Goal: Transaction & Acquisition: Purchase product/service

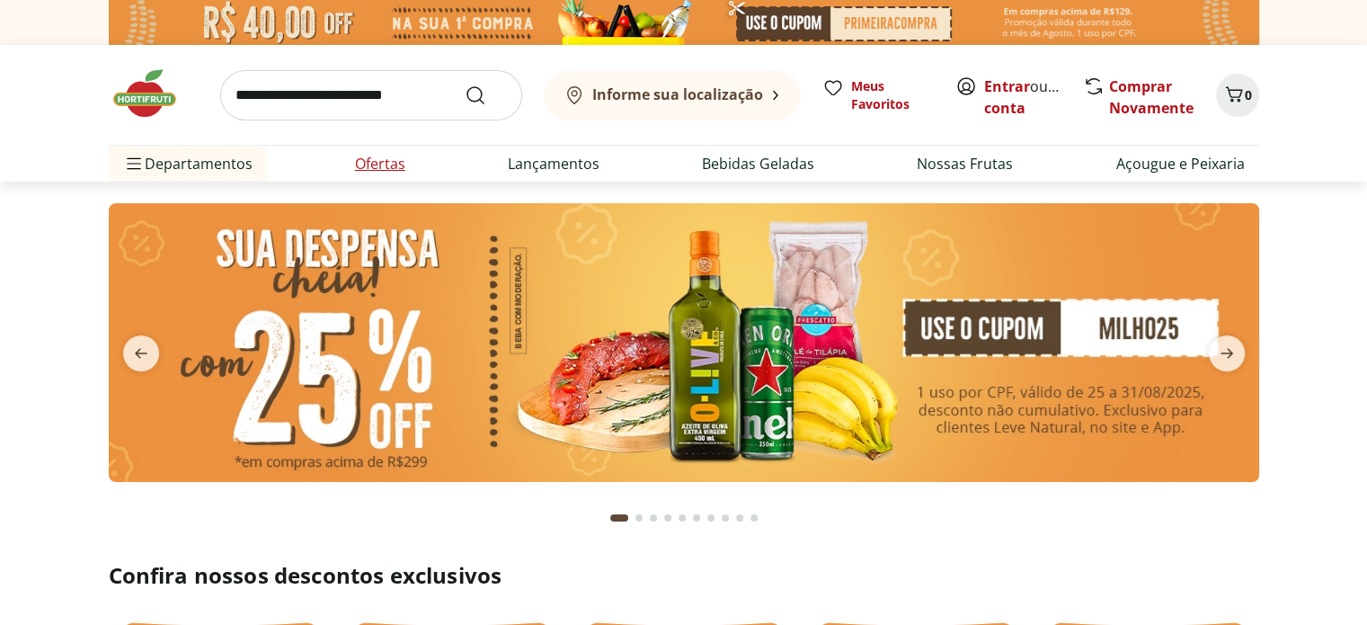
click at [386, 165] on link "Ofertas" at bounding box center [380, 164] width 50 height 22
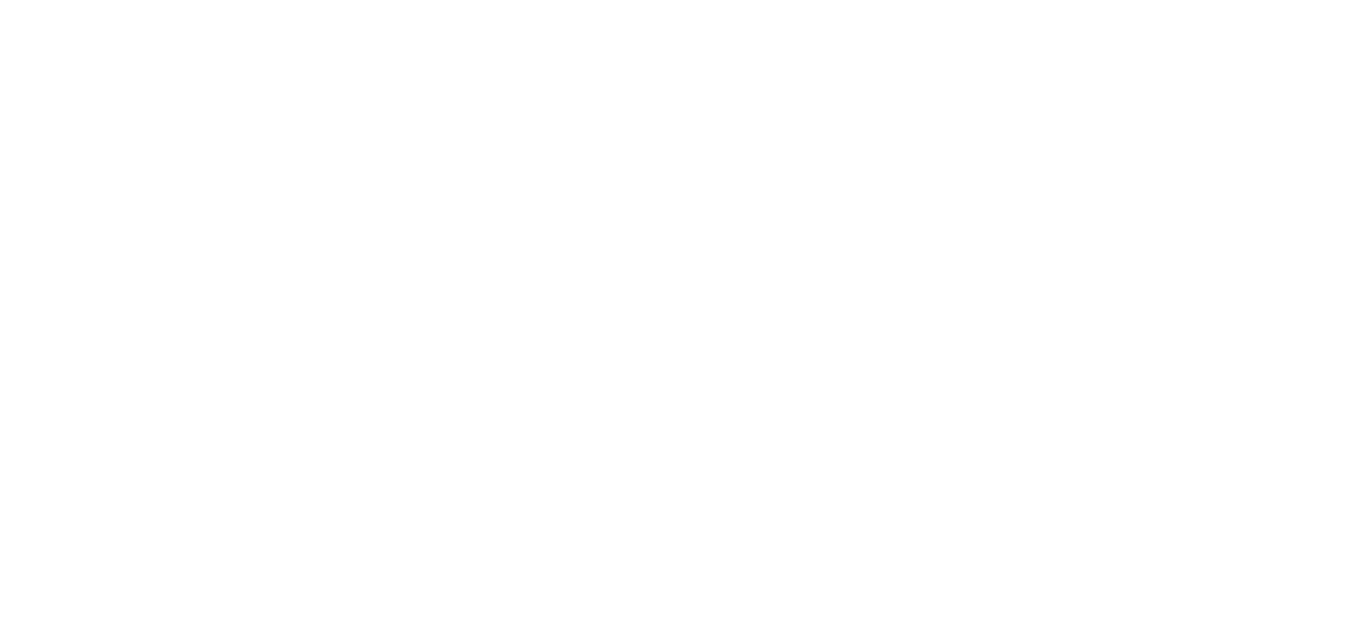
select select "**********"
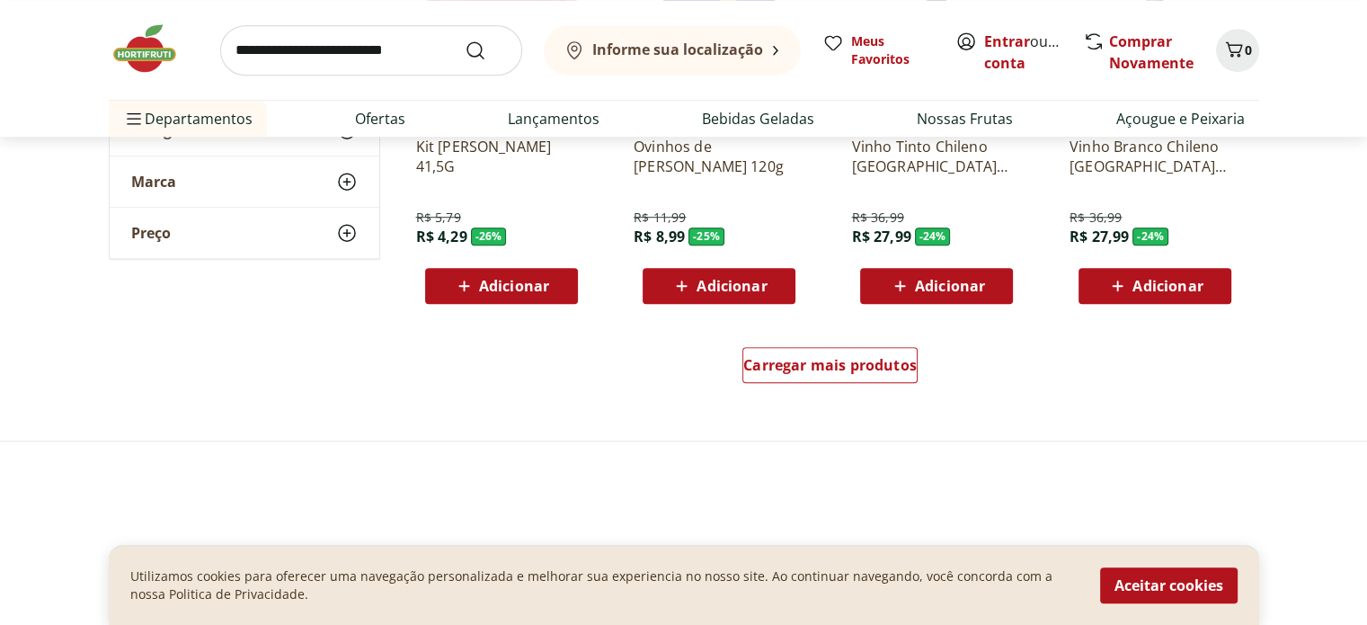
scroll to position [1169, 0]
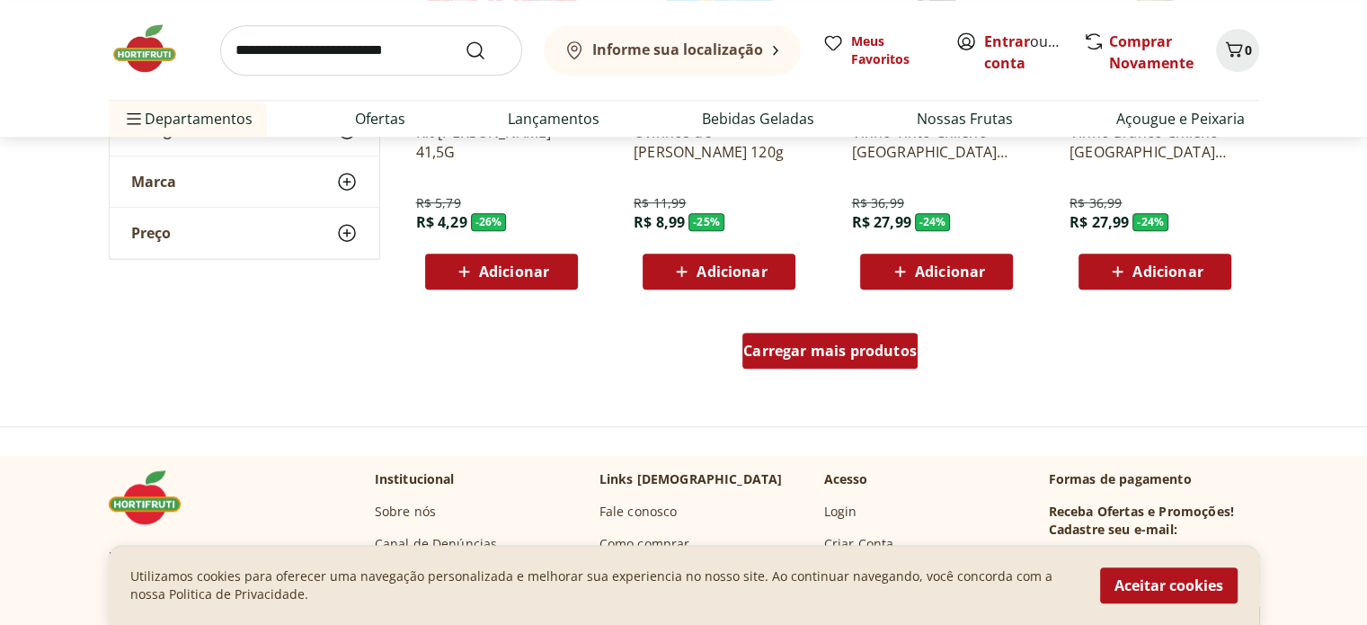
click at [846, 348] on span "Carregar mais produtos" at bounding box center [829, 350] width 173 height 14
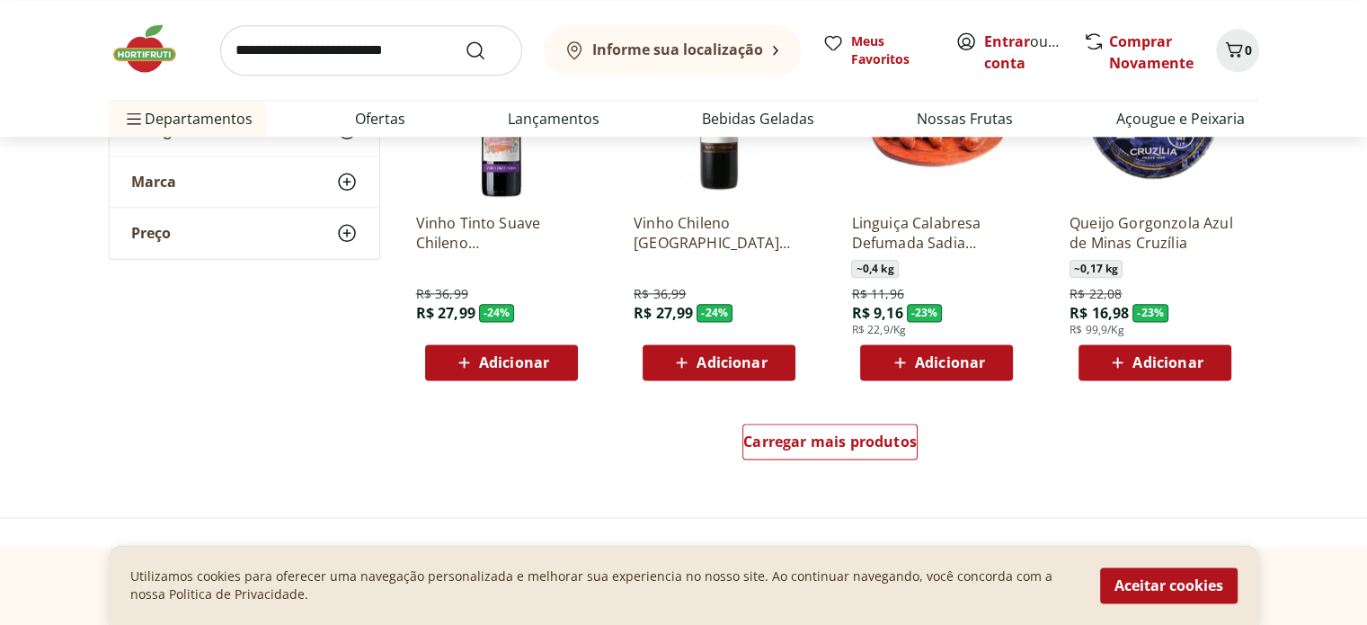
scroll to position [2337, 0]
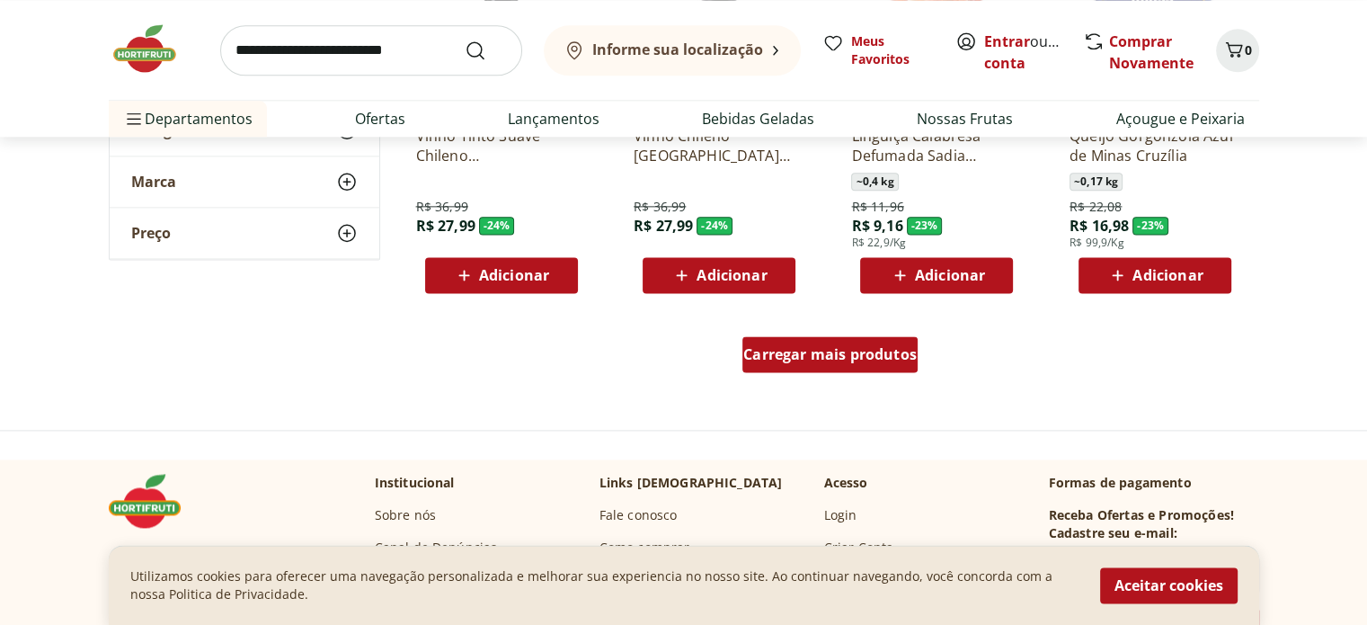
click at [817, 366] on div "Carregar mais produtos" at bounding box center [830, 354] width 175 height 36
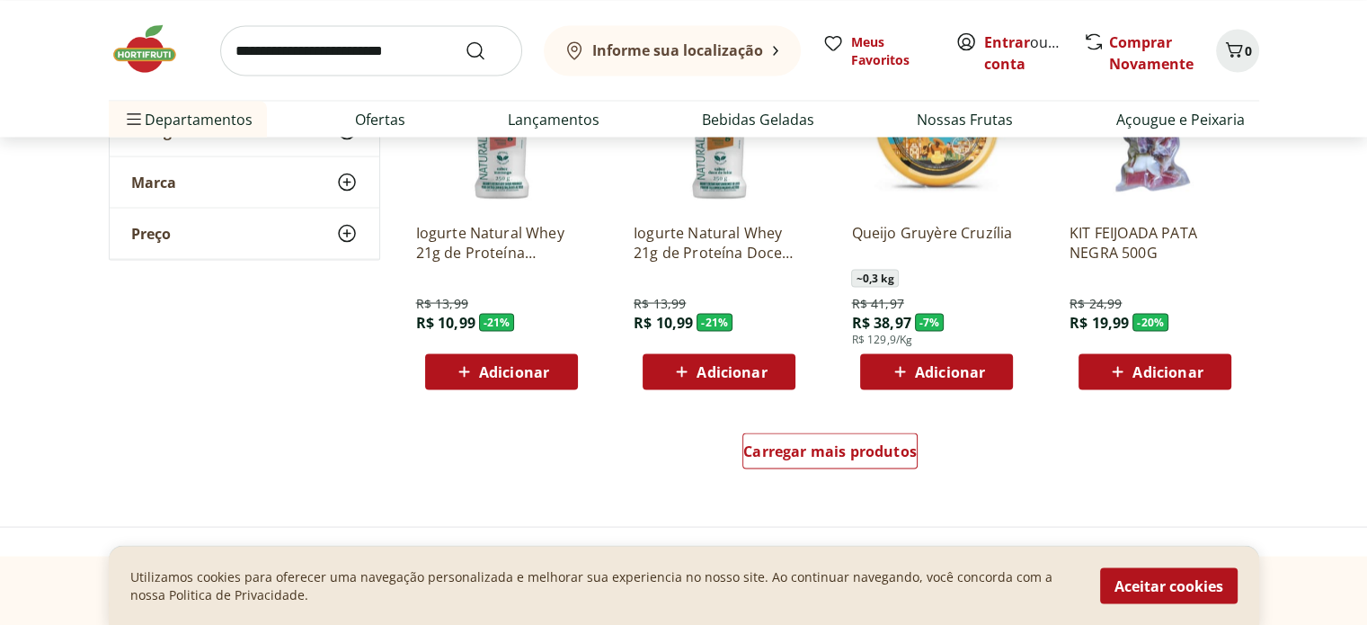
scroll to position [3416, 0]
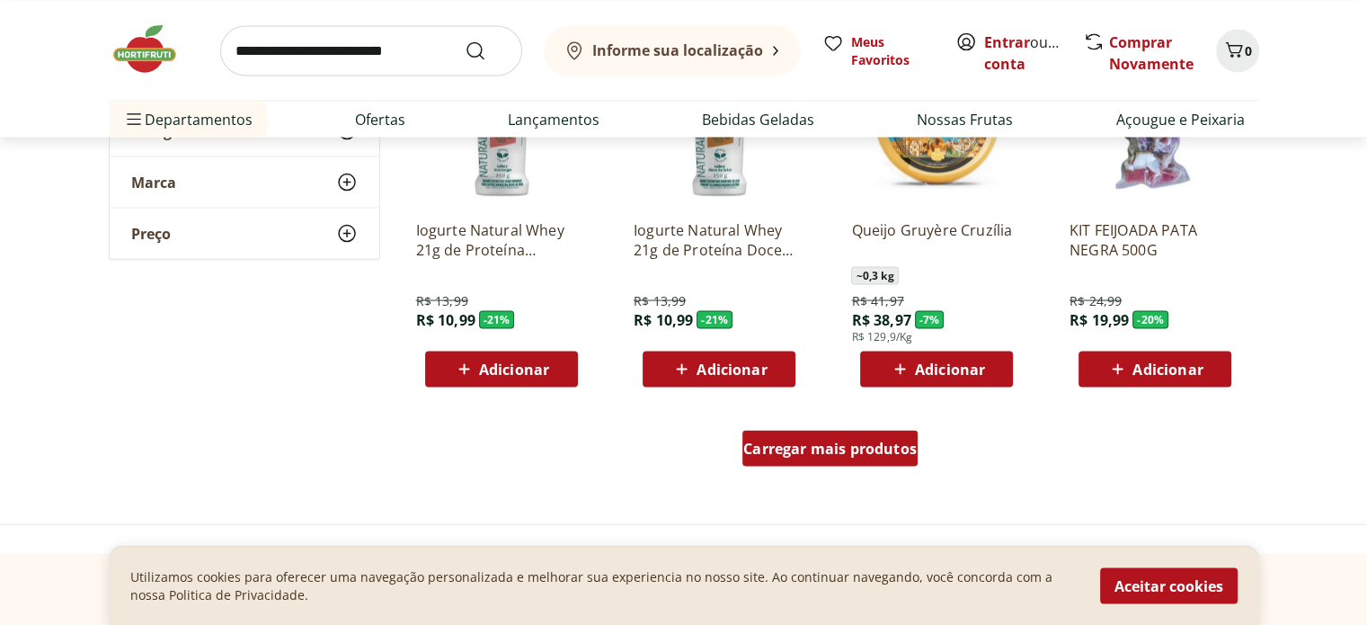
click at [883, 441] on span "Carregar mais produtos" at bounding box center [829, 447] width 173 height 14
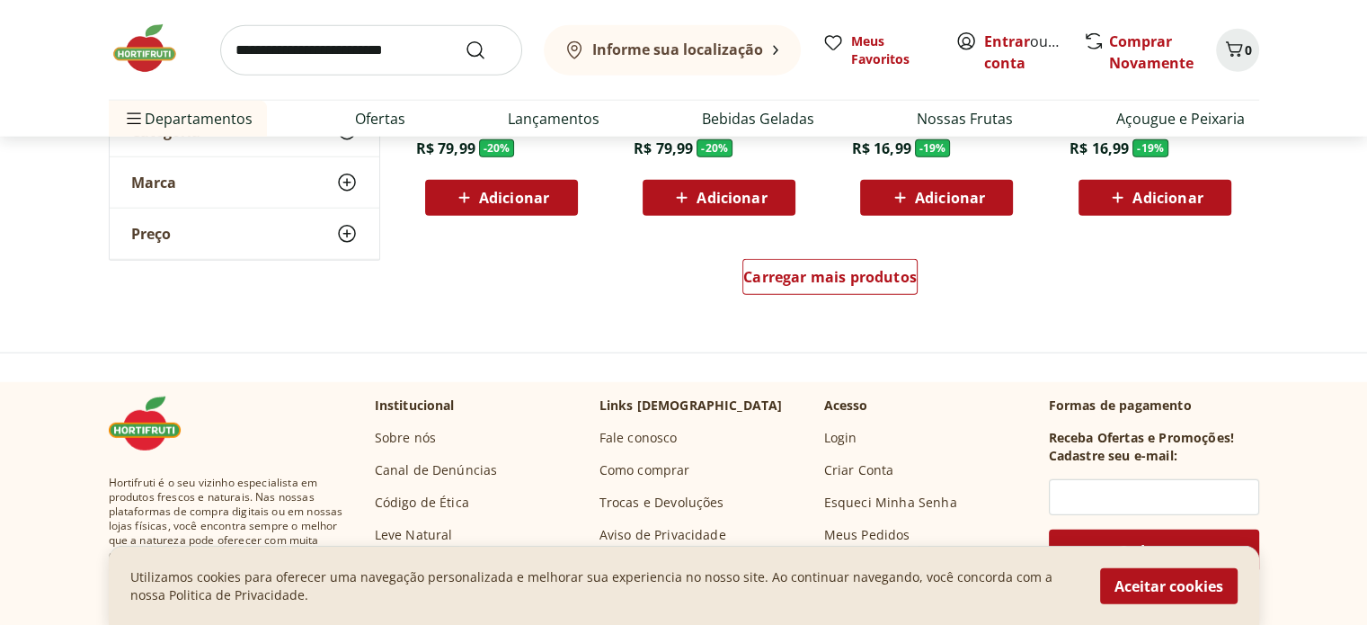
scroll to position [4764, 0]
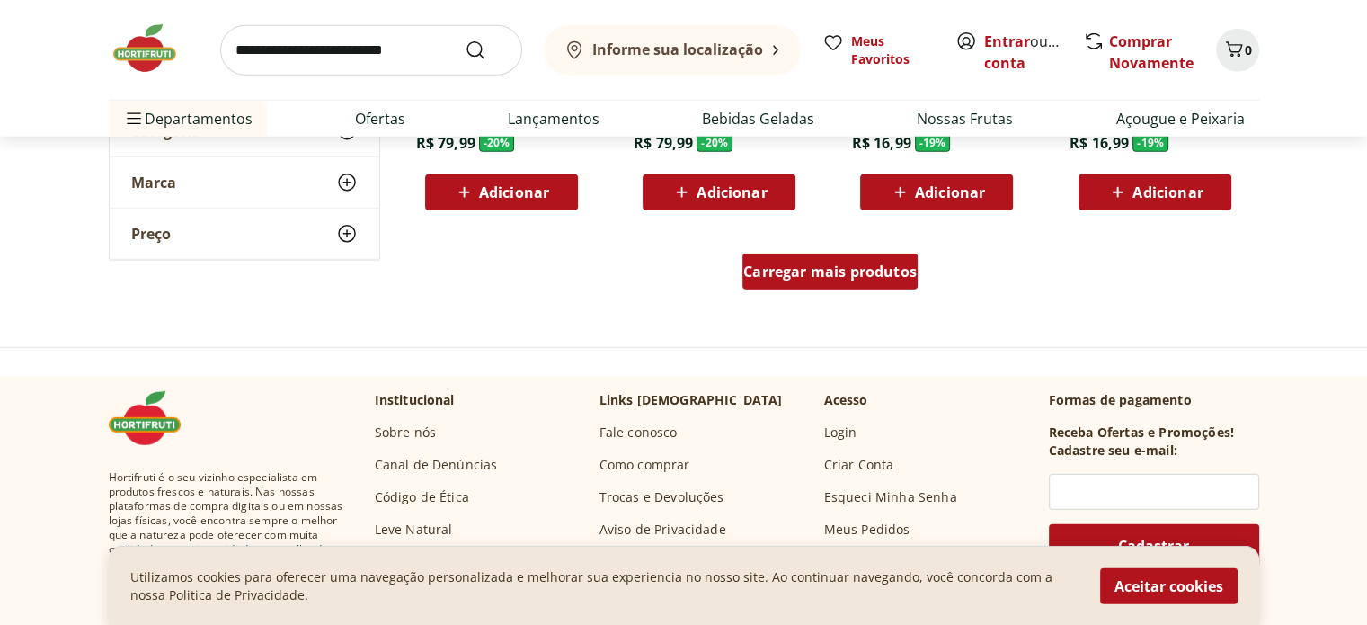
click at [845, 295] on link "Carregar mais produtos" at bounding box center [830, 274] width 175 height 43
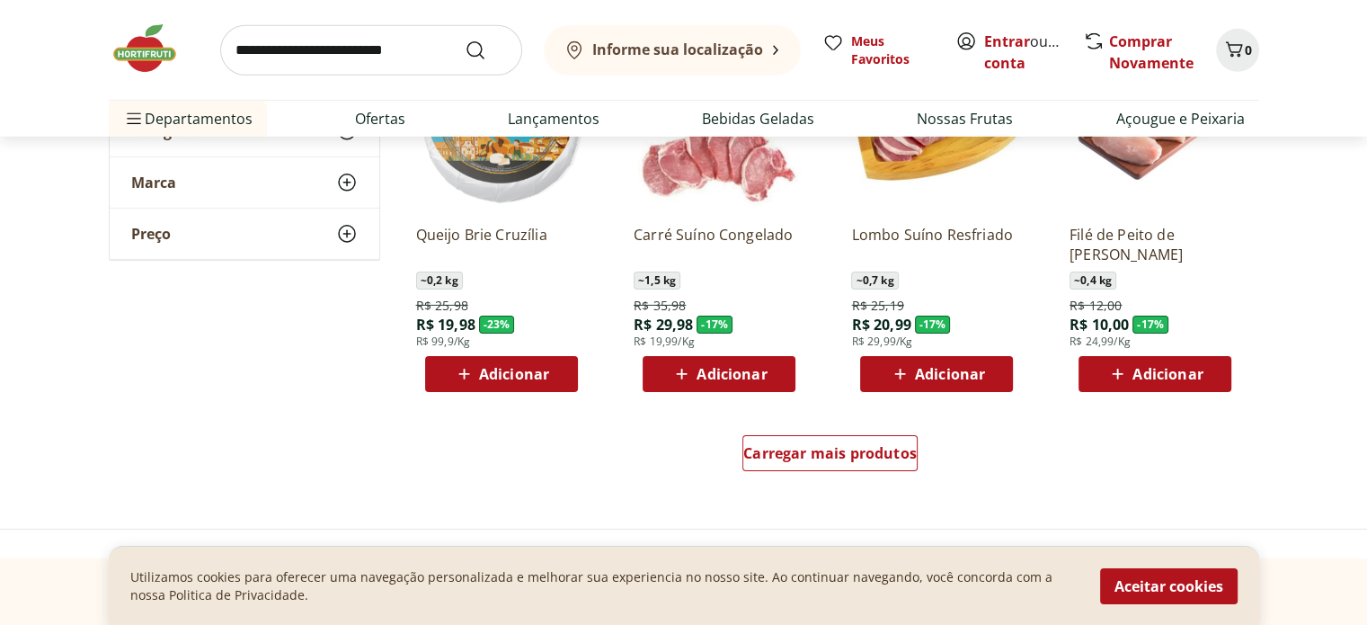
scroll to position [5843, 0]
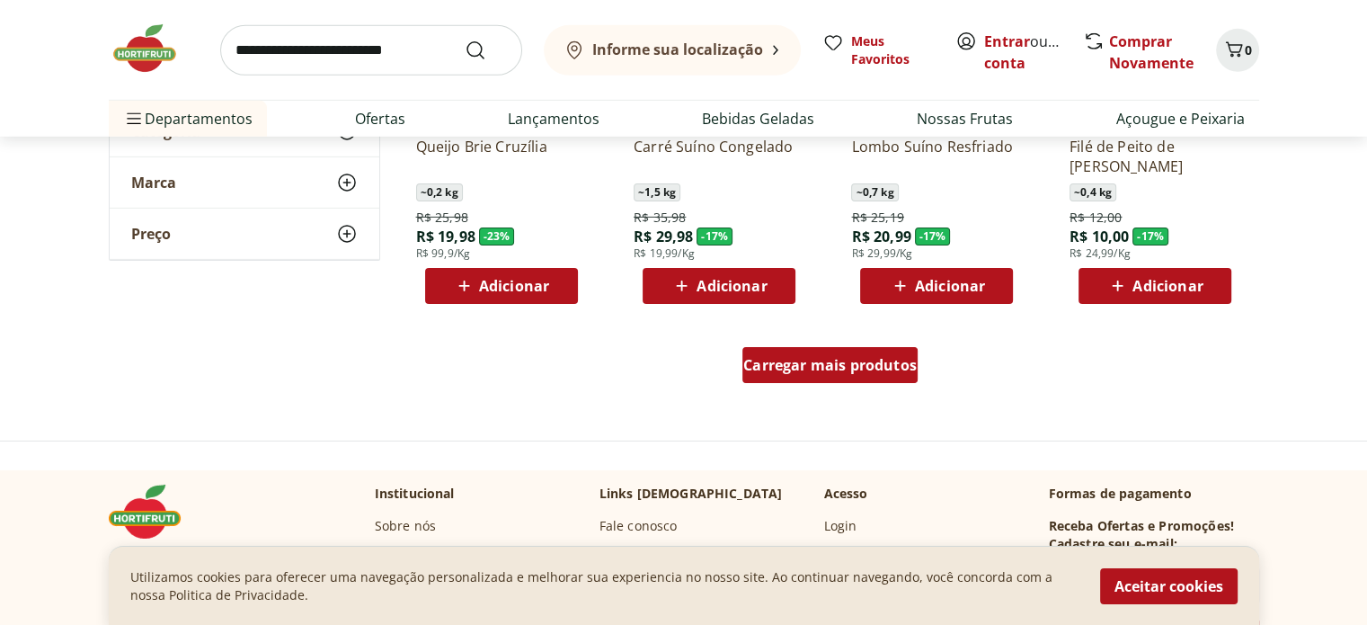
click at [848, 373] on div "Carregar mais produtos" at bounding box center [830, 365] width 175 height 36
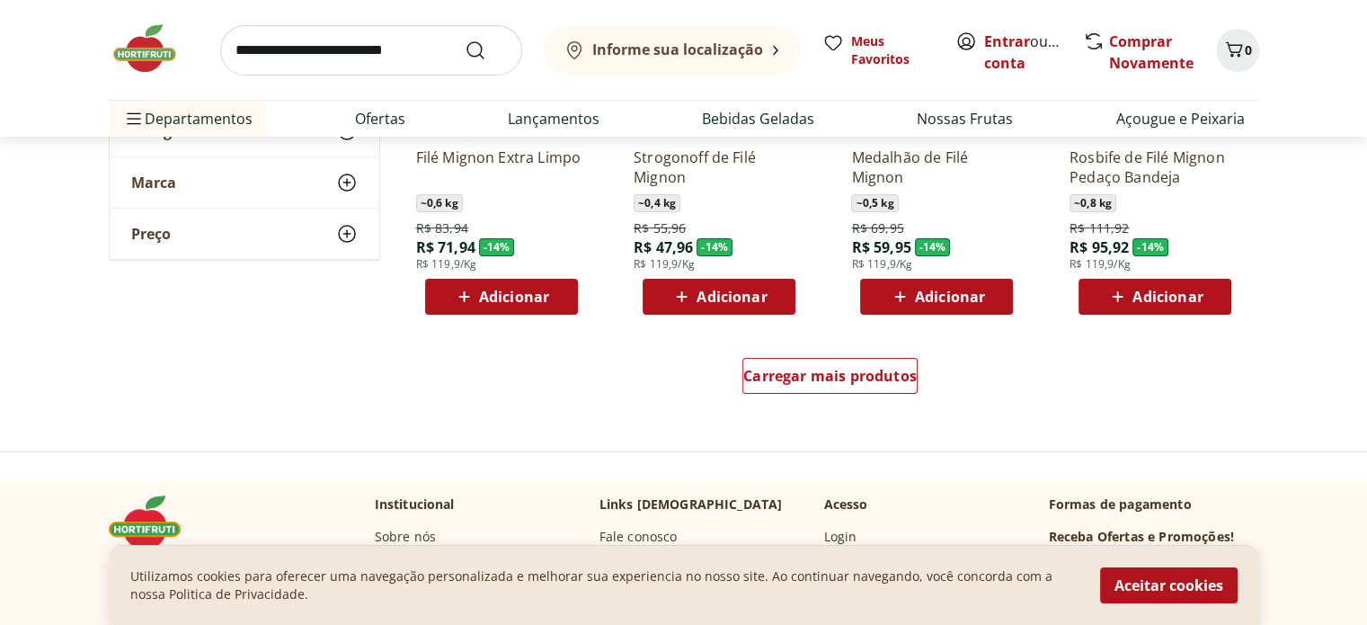
scroll to position [7101, 0]
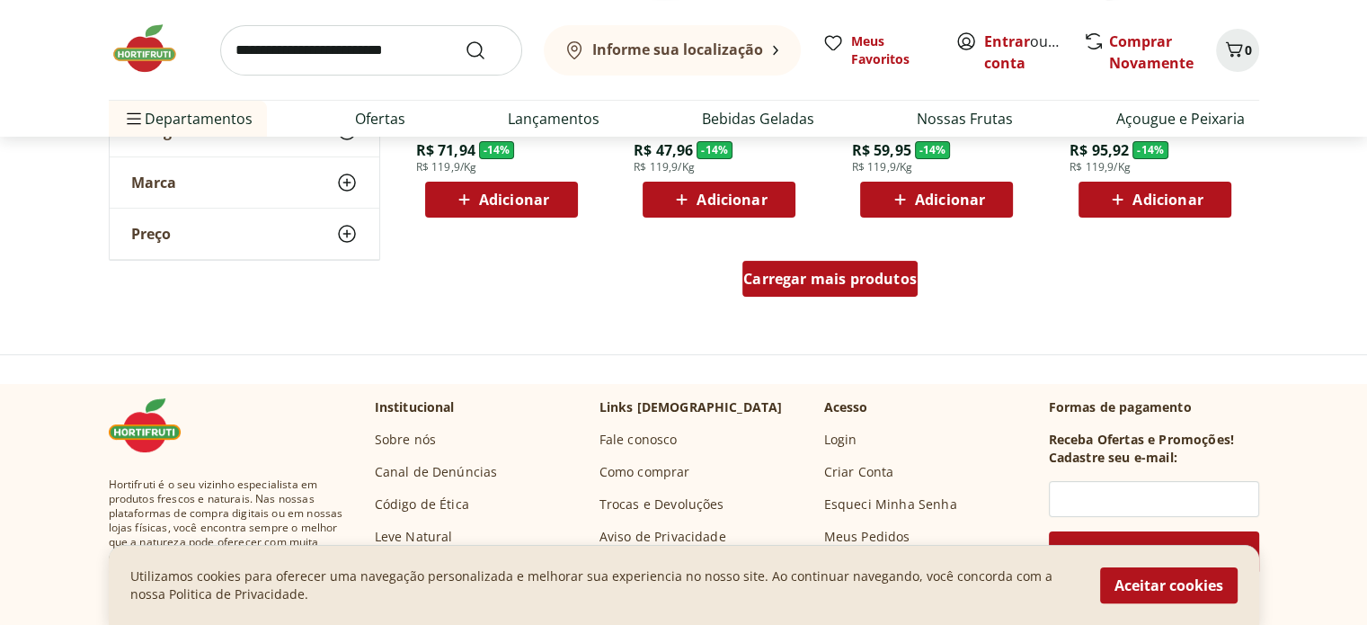
click at [826, 295] on div "Carregar mais produtos" at bounding box center [830, 279] width 175 height 36
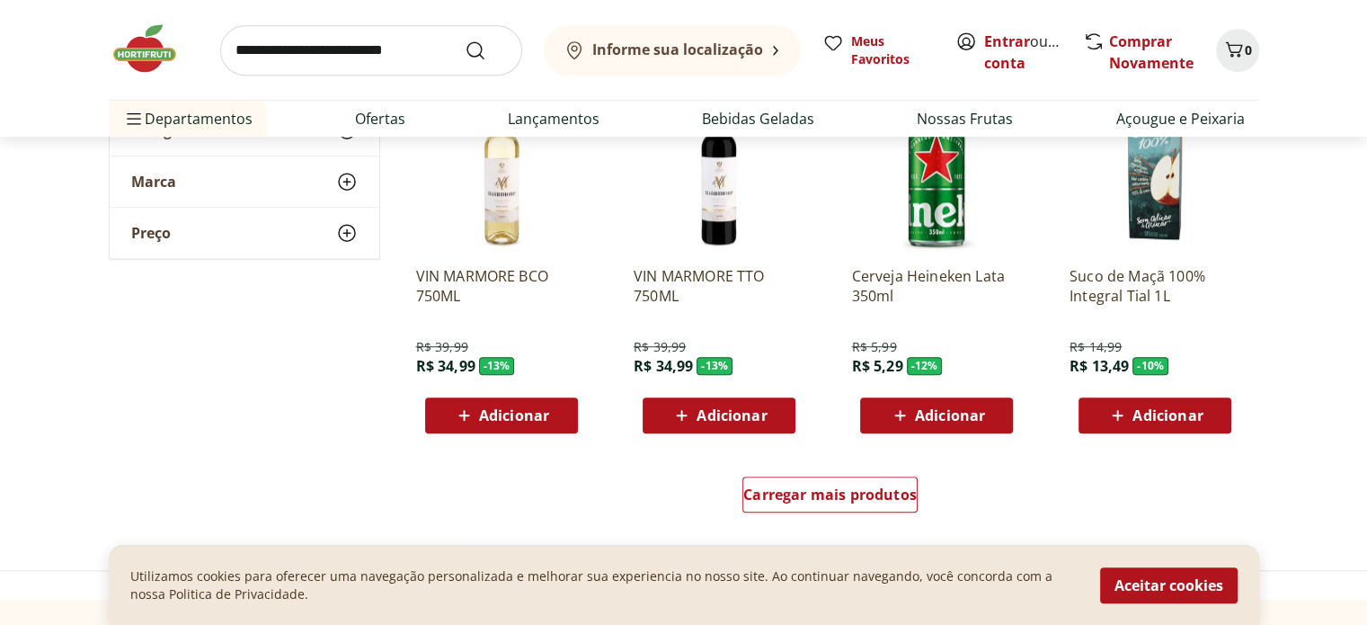
scroll to position [8180, 0]
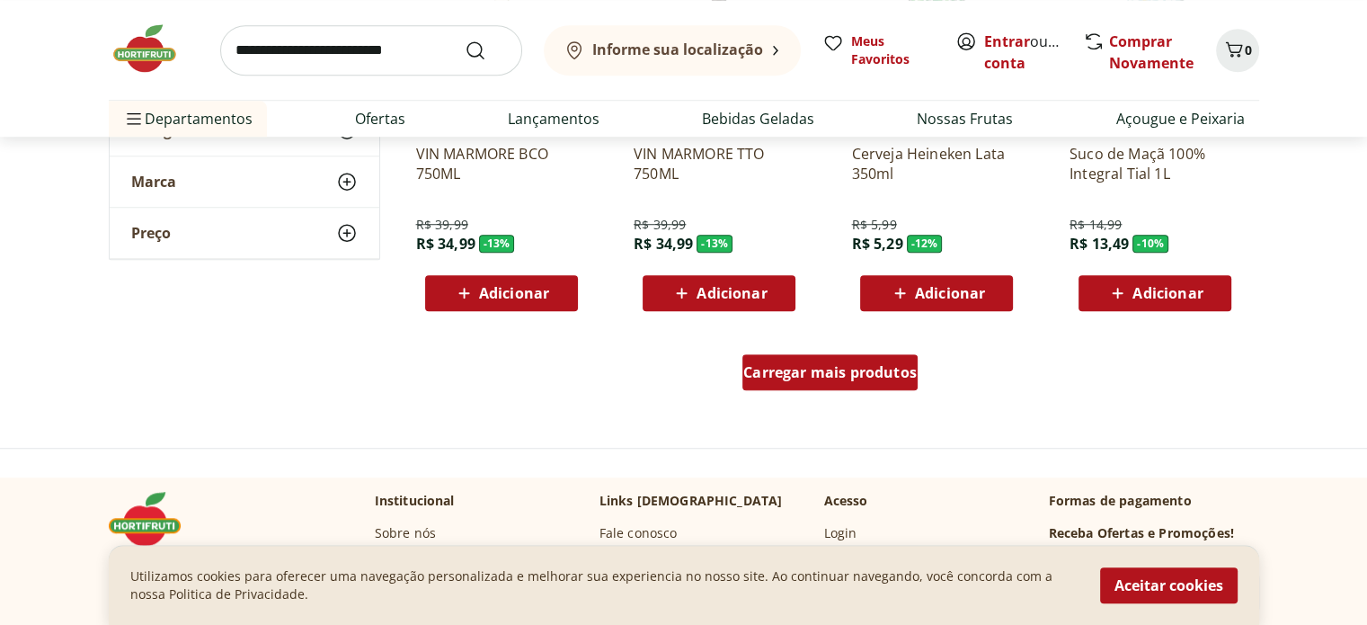
click at [778, 387] on div "Carregar mais produtos" at bounding box center [830, 372] width 175 height 36
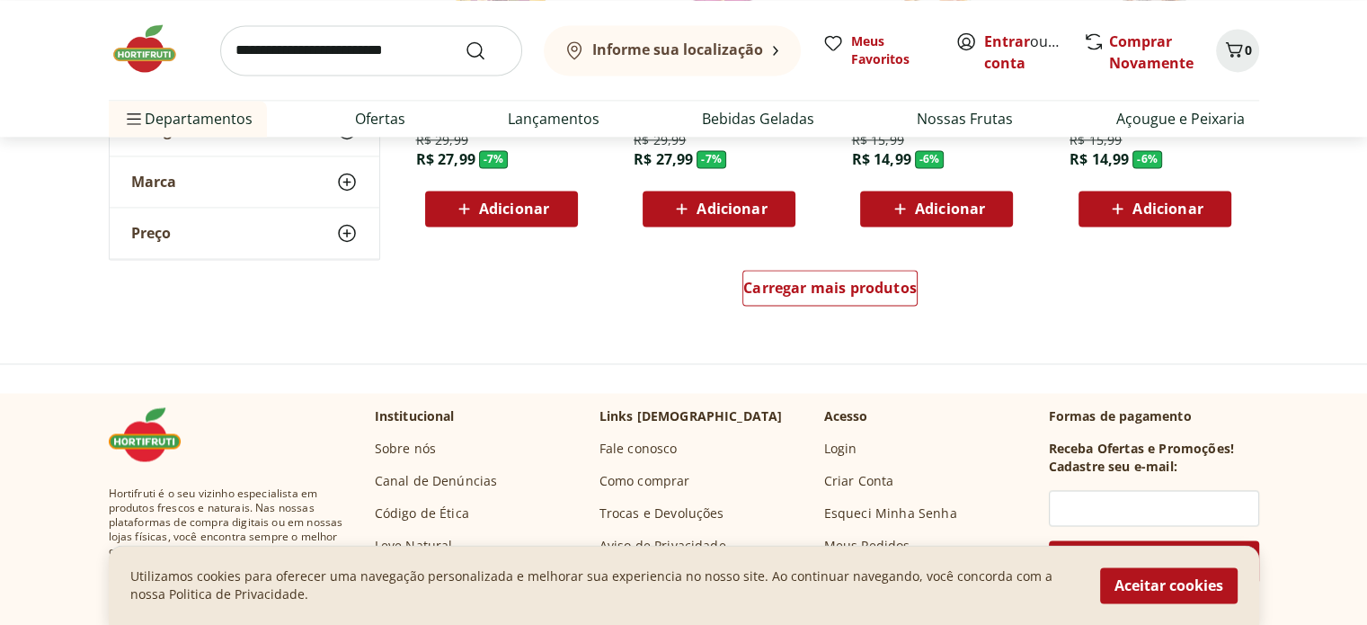
scroll to position [9439, 0]
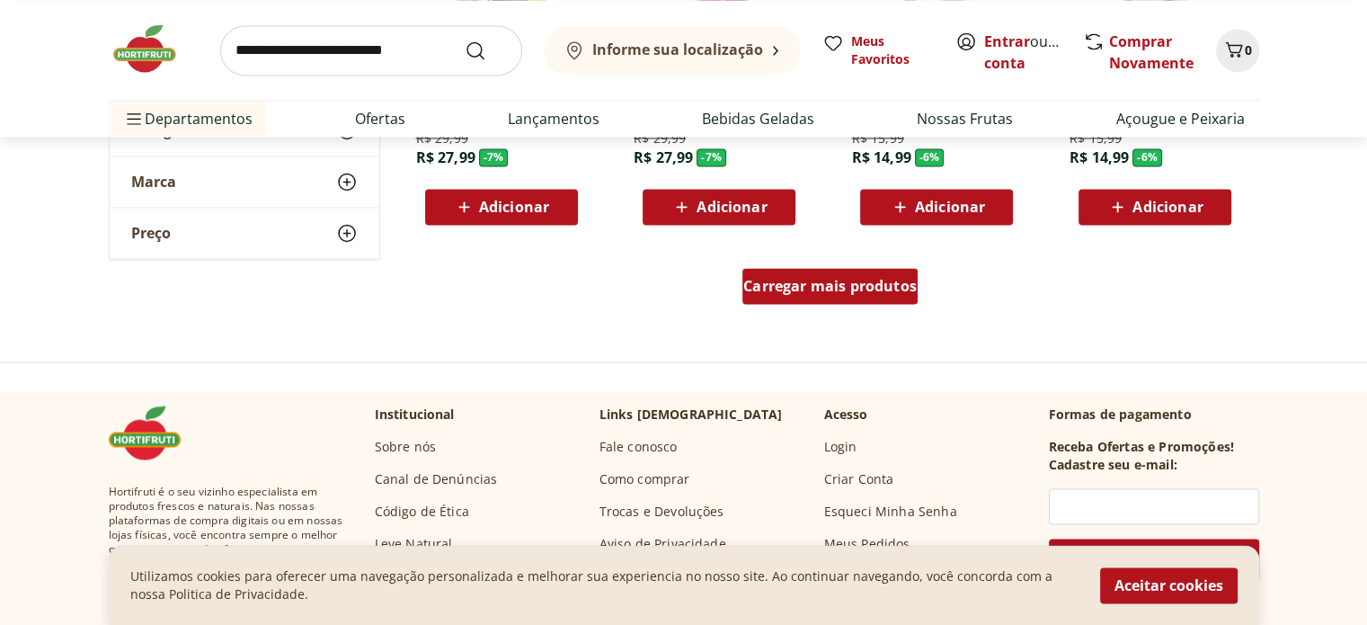
click at [892, 298] on div "Carregar mais produtos" at bounding box center [830, 286] width 175 height 36
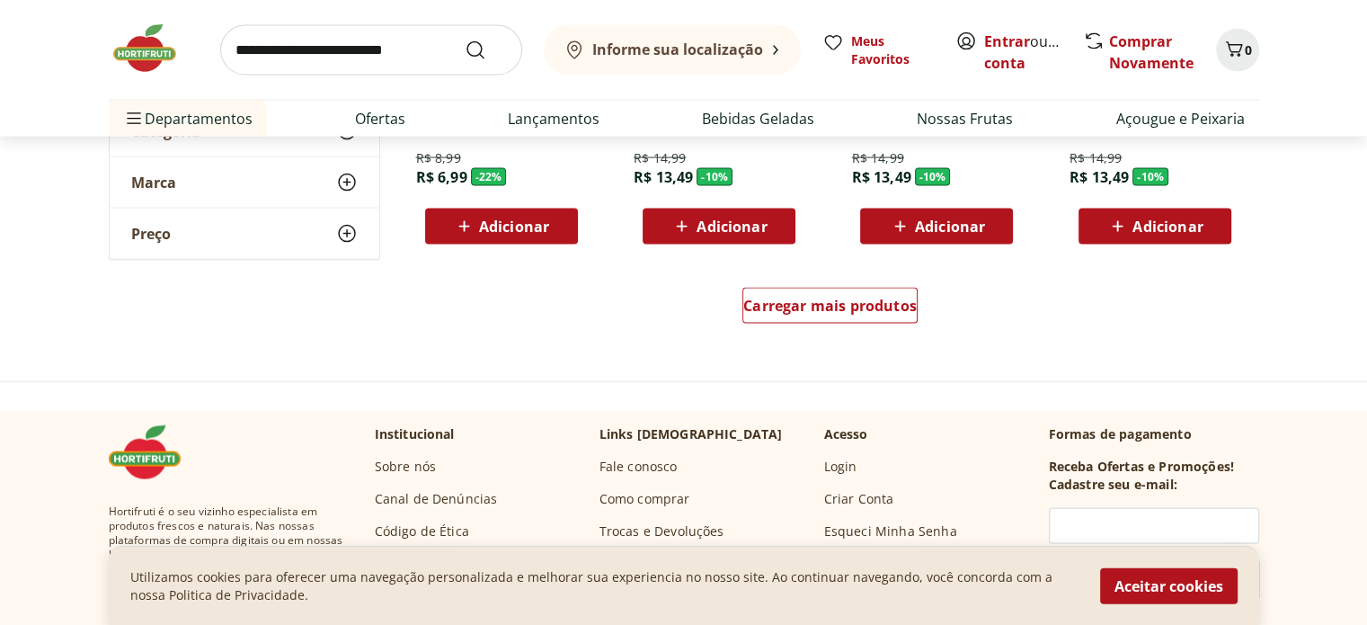
scroll to position [10607, 0]
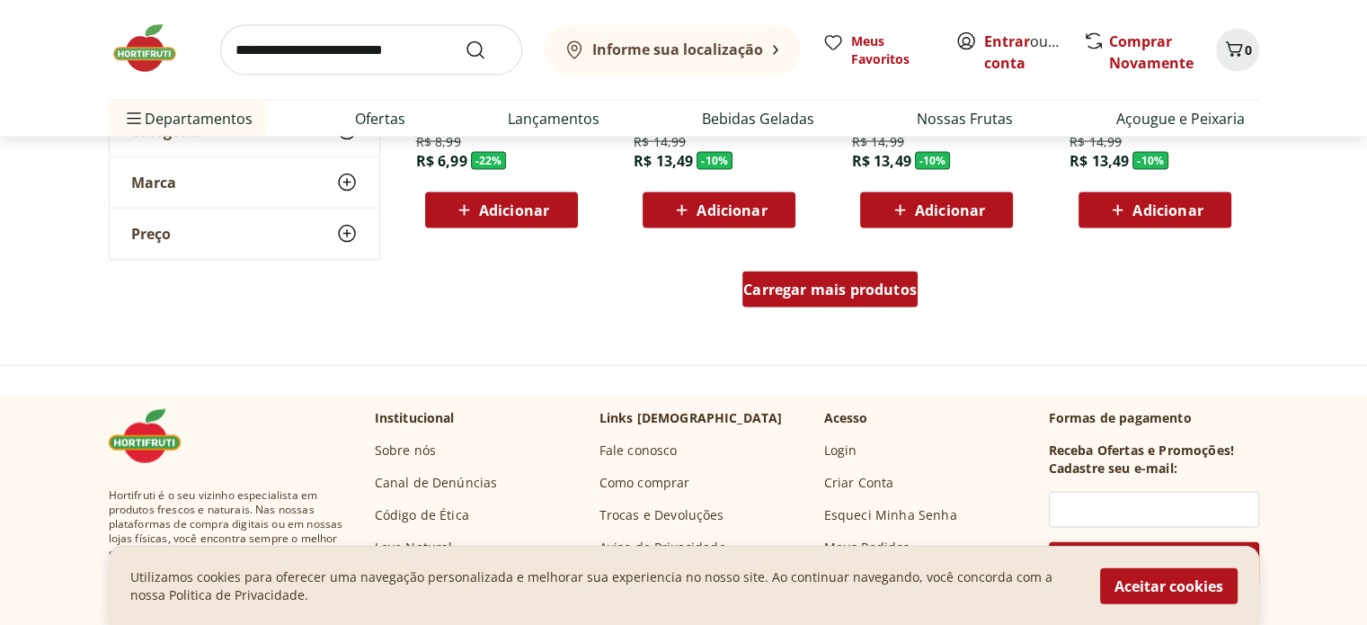
click at [863, 297] on span "Carregar mais produtos" at bounding box center [829, 289] width 173 height 14
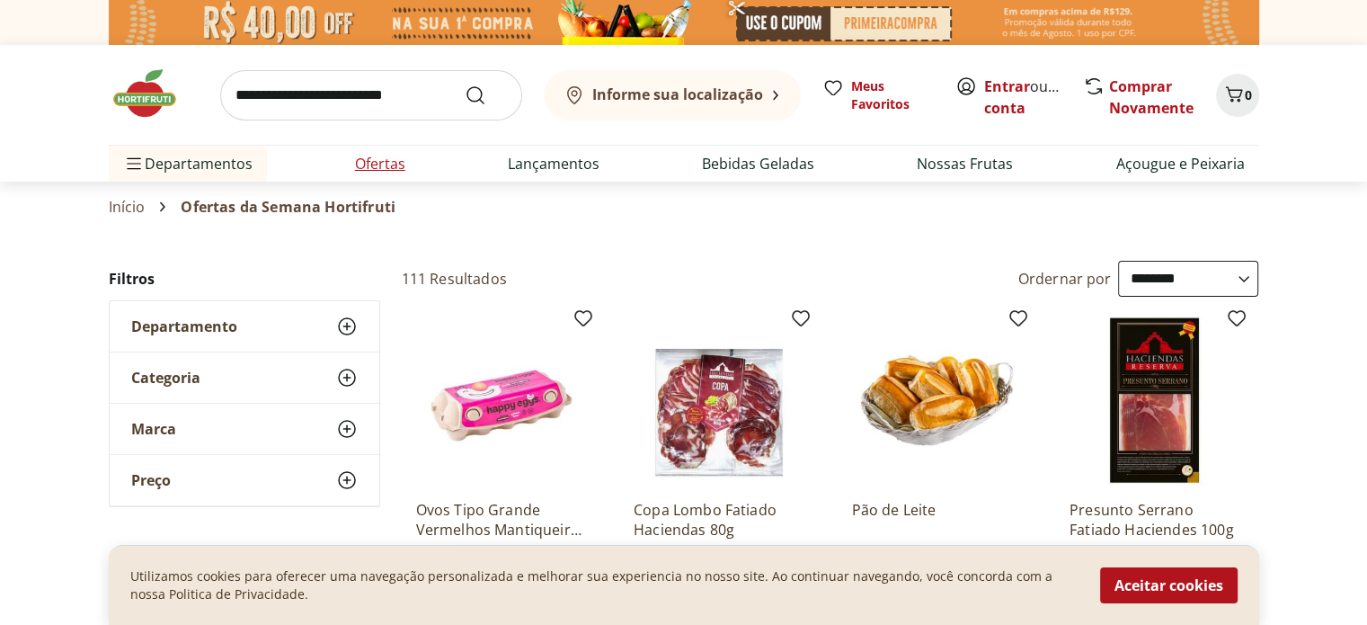
click at [396, 168] on link "Ofertas" at bounding box center [380, 164] width 50 height 22
click at [584, 161] on link "Lançamentos" at bounding box center [554, 164] width 92 height 22
select select "**********"
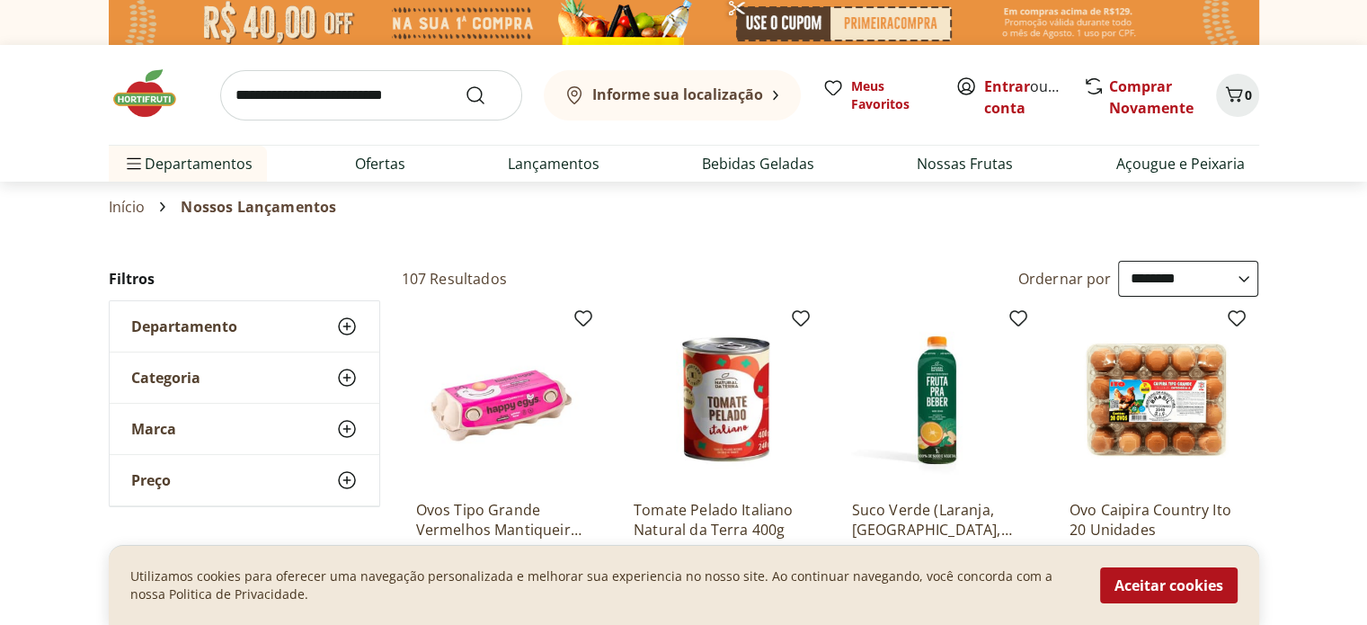
click at [161, 95] on img at bounding box center [154, 94] width 90 height 54
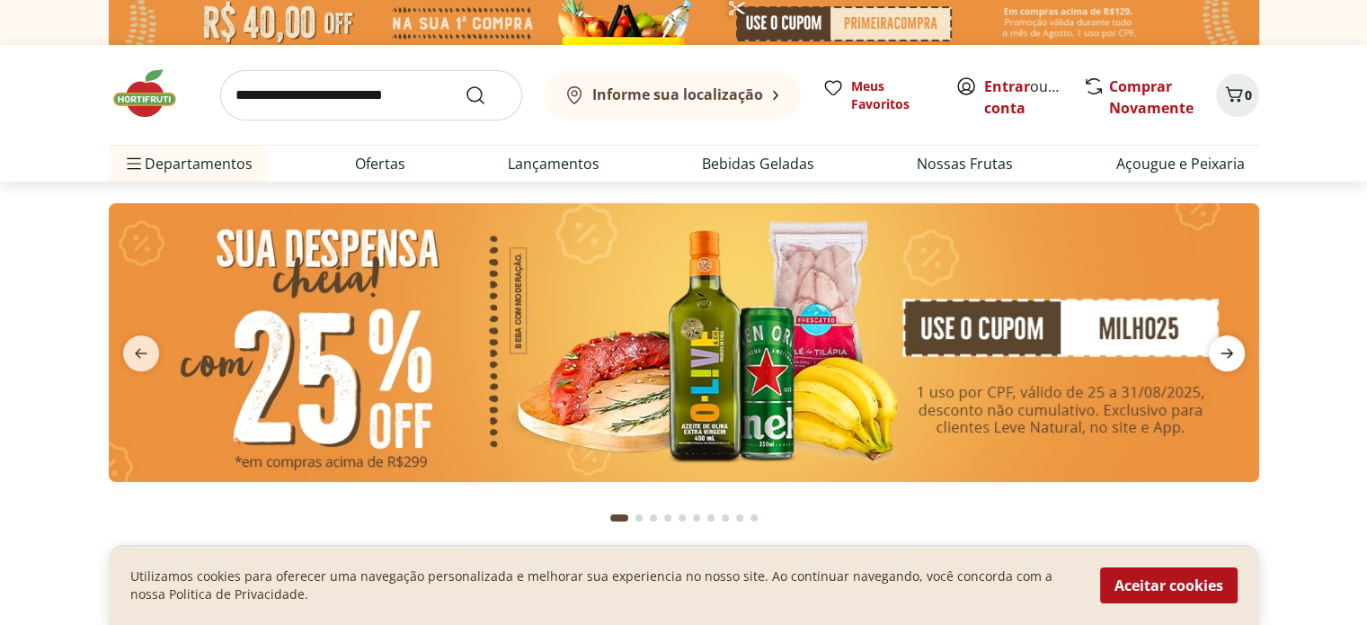
click at [1219, 353] on icon "next" at bounding box center [1227, 353] width 22 height 22
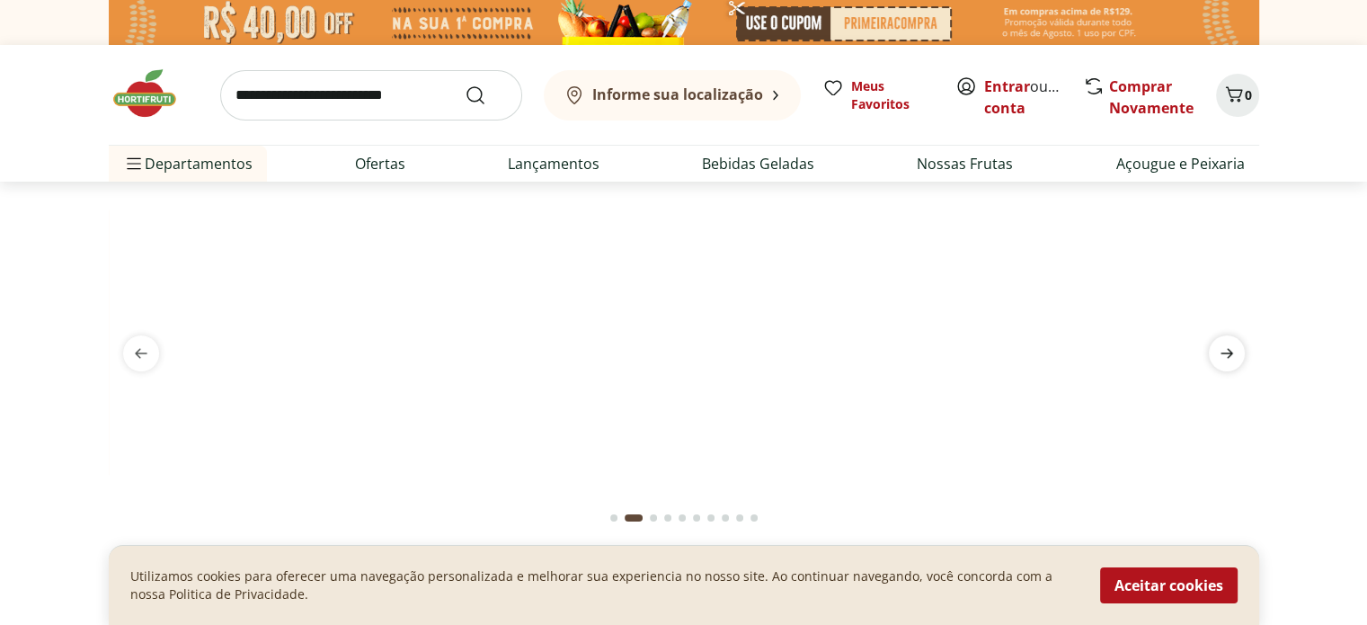
click at [1219, 353] on icon "next" at bounding box center [1227, 353] width 22 height 22
click at [966, 203] on img at bounding box center [684, 203] width 1151 height 0
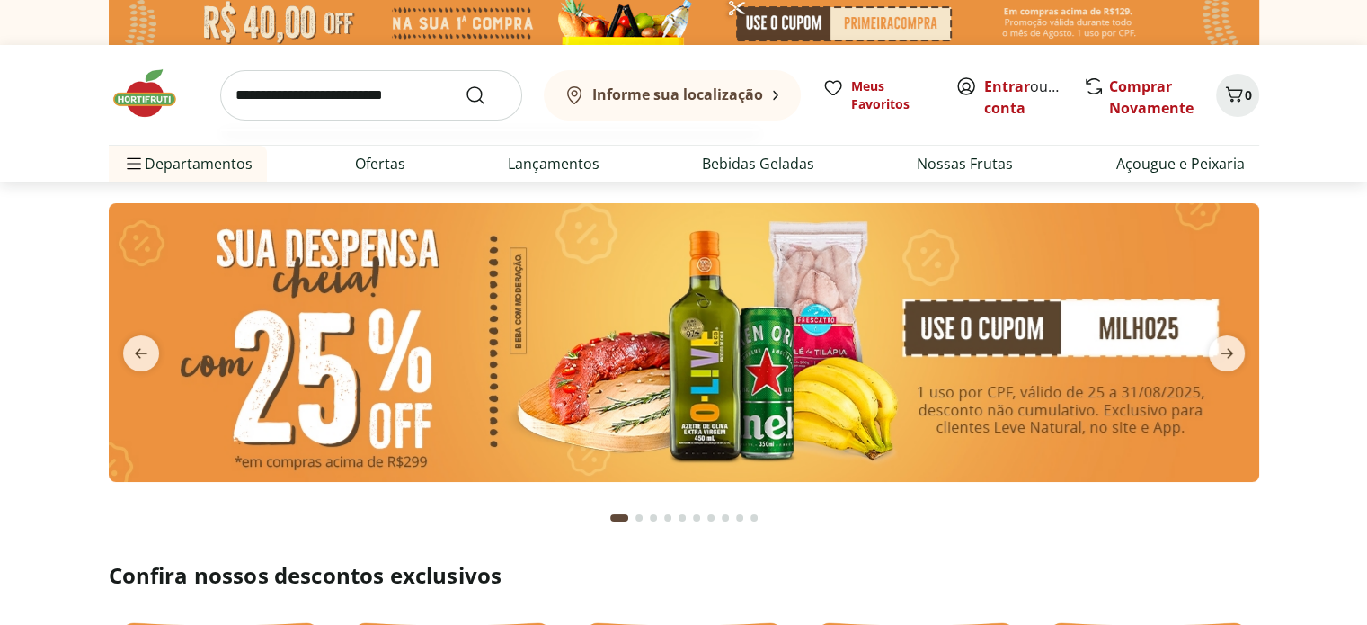
click at [327, 102] on input "search" at bounding box center [371, 95] width 302 height 50
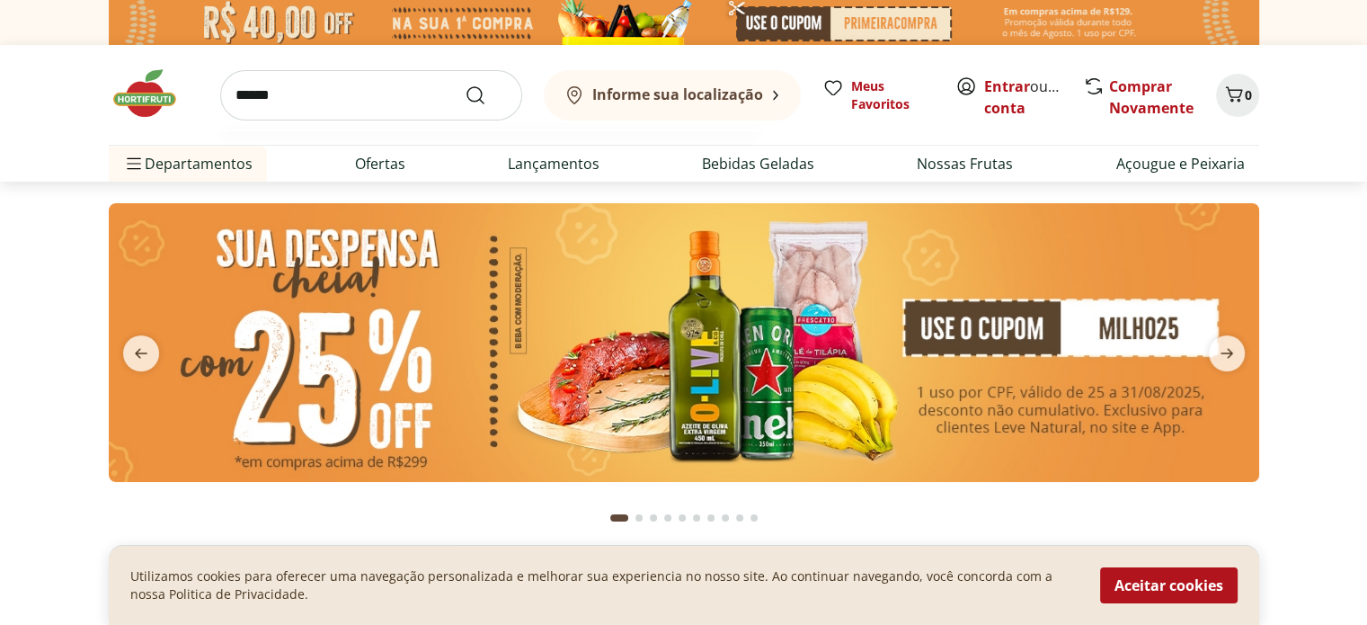
type input "******"
click at [465, 84] on button "Submit Search" at bounding box center [486, 95] width 43 height 22
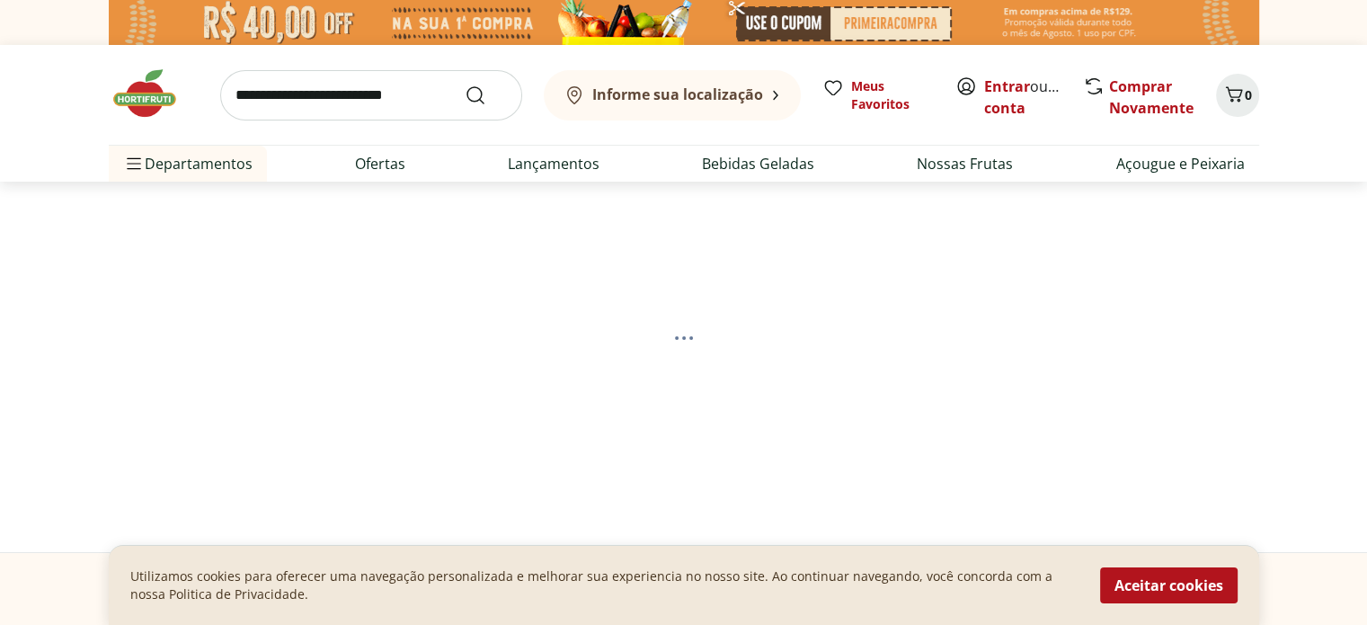
select select "**********"
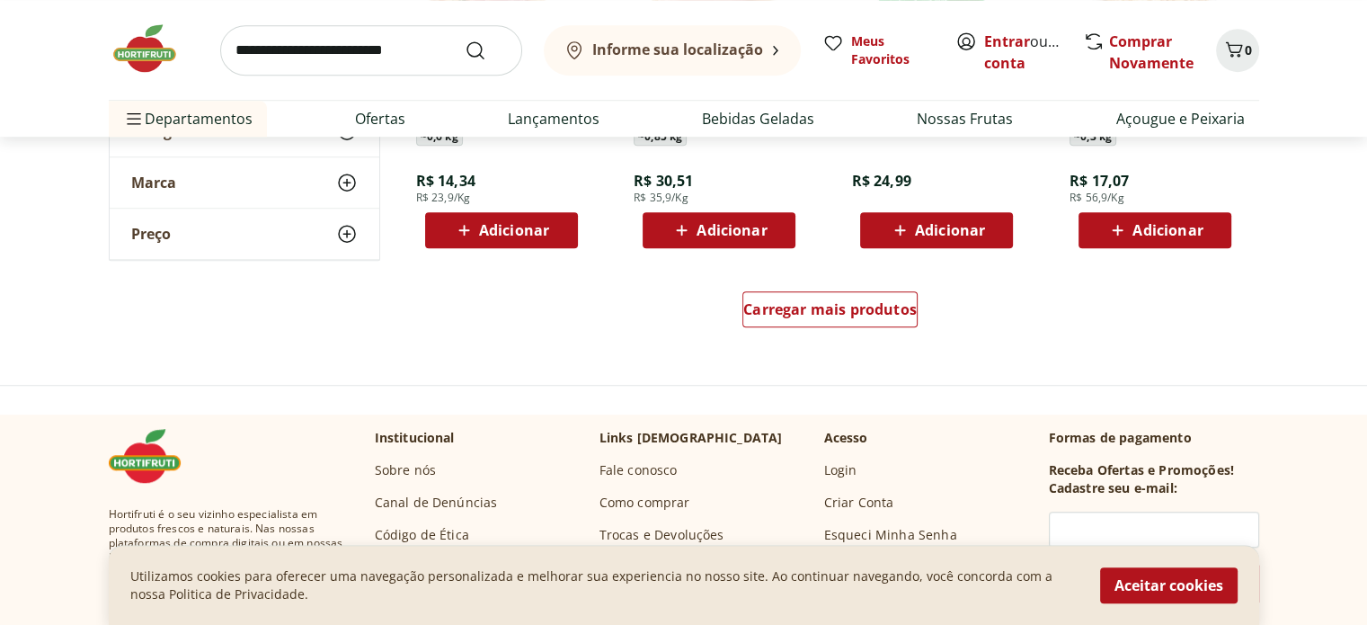
scroll to position [1258, 0]
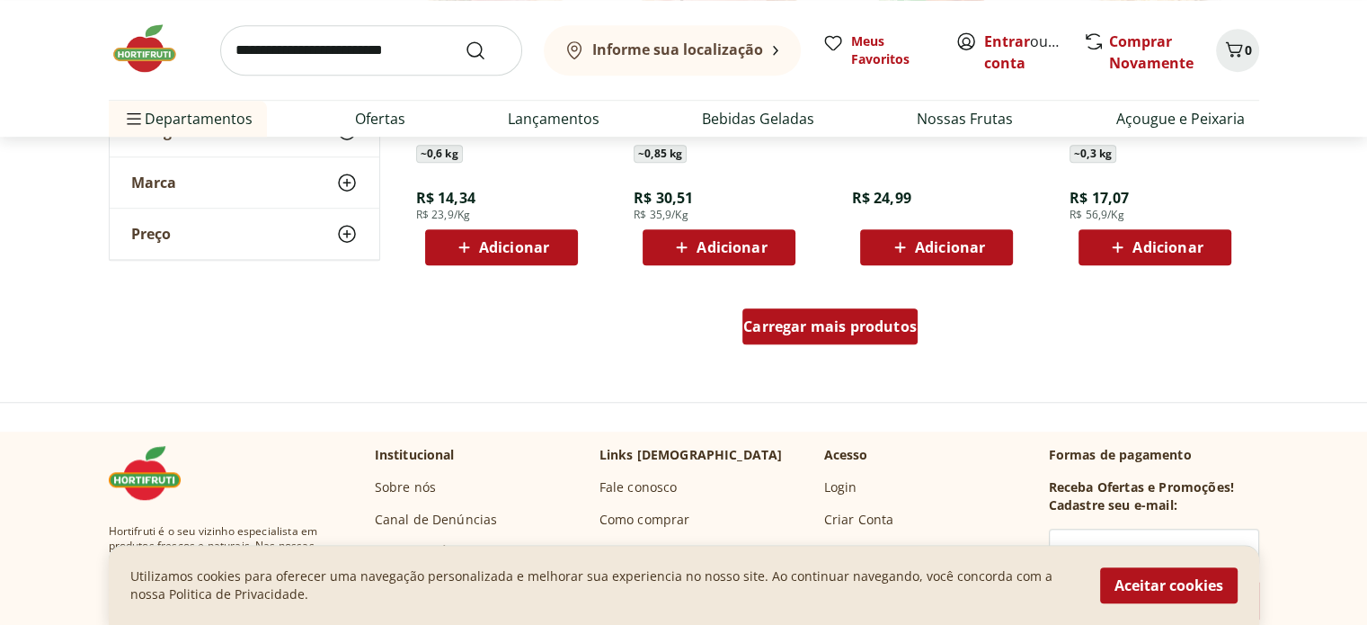
click at [816, 321] on span "Carregar mais produtos" at bounding box center [829, 326] width 173 height 14
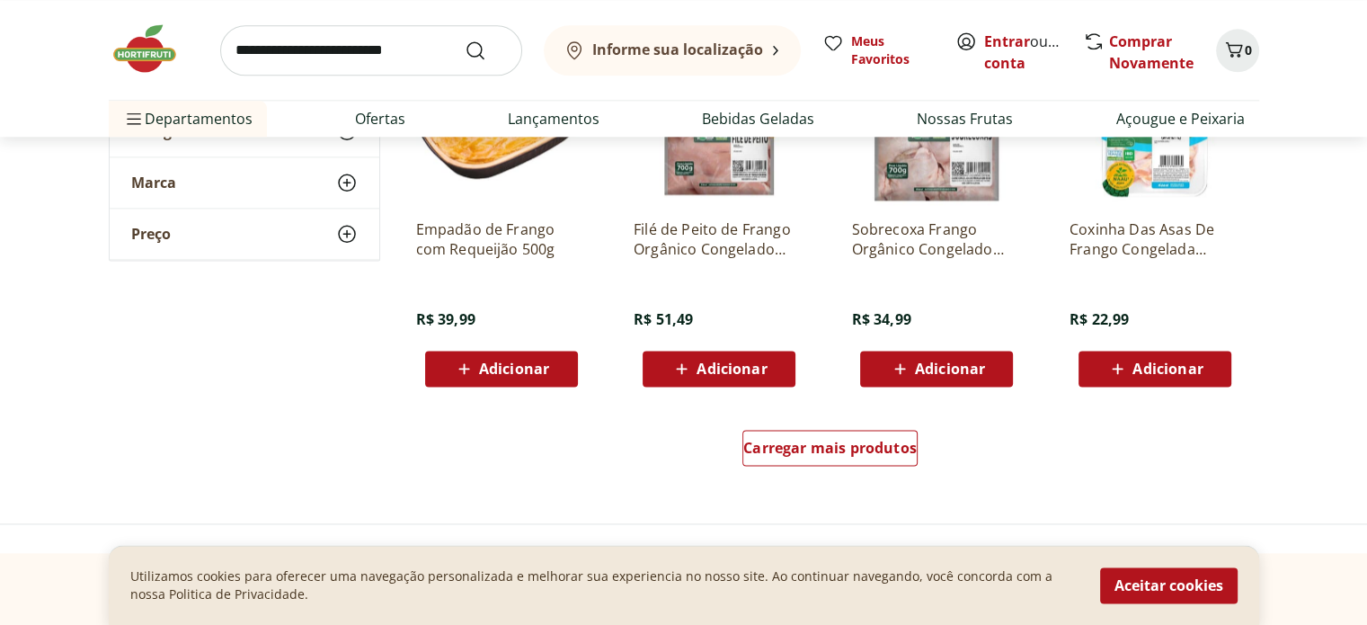
scroll to position [2607, 0]
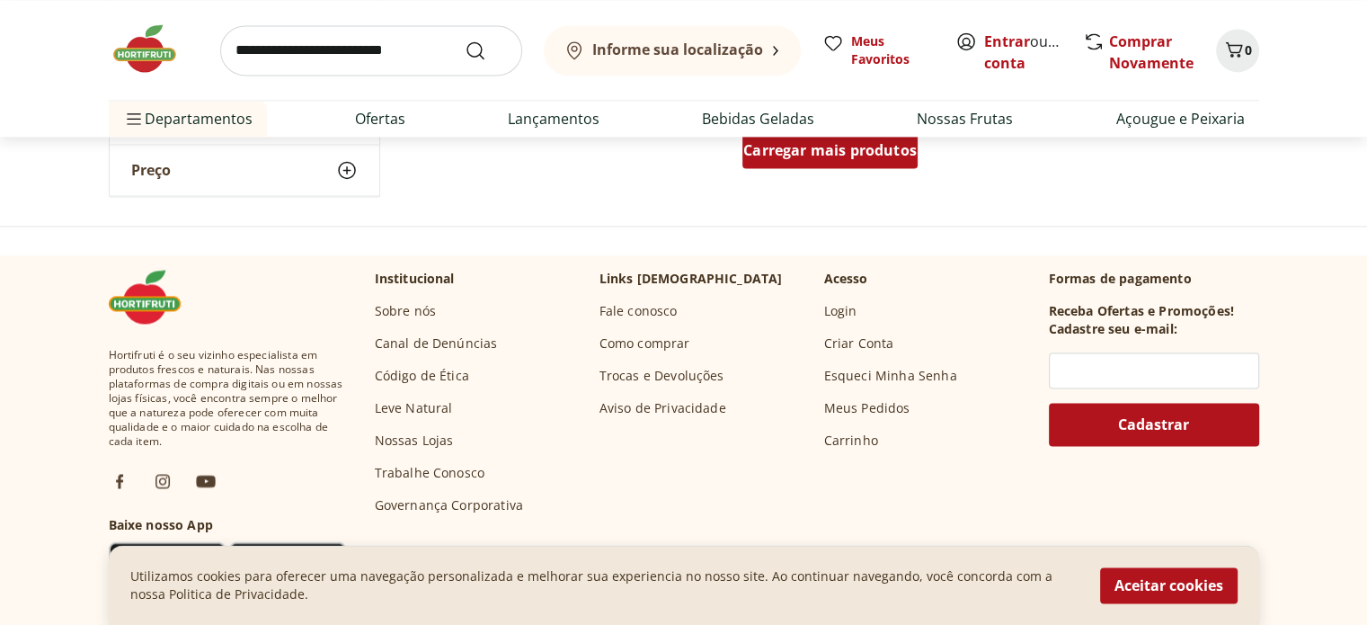
click at [863, 152] on span "Carregar mais produtos" at bounding box center [829, 150] width 173 height 14
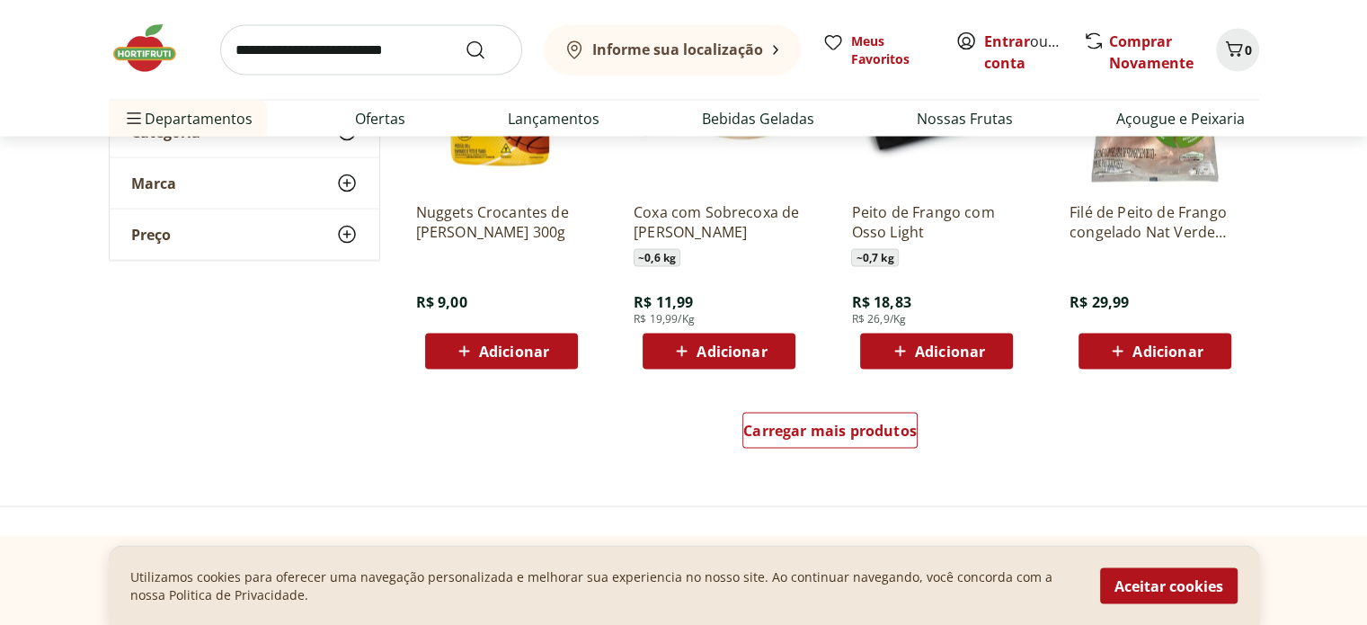
scroll to position [3506, 0]
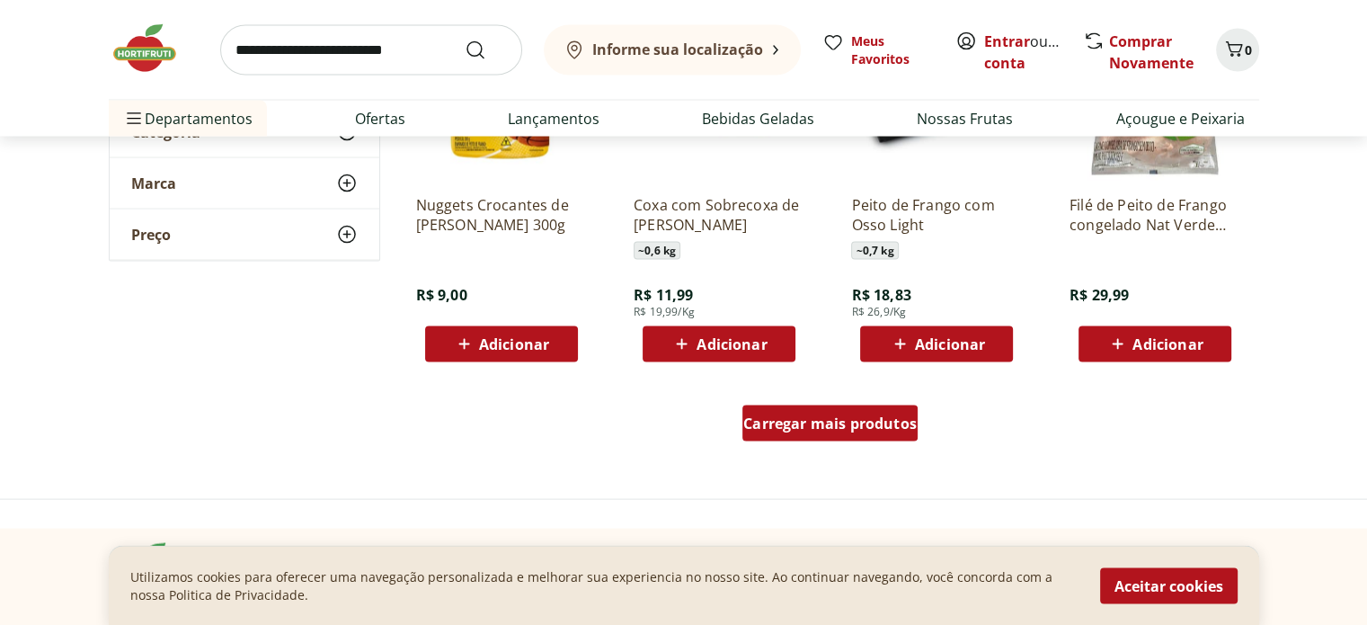
click at [774, 427] on span "Carregar mais produtos" at bounding box center [829, 423] width 173 height 14
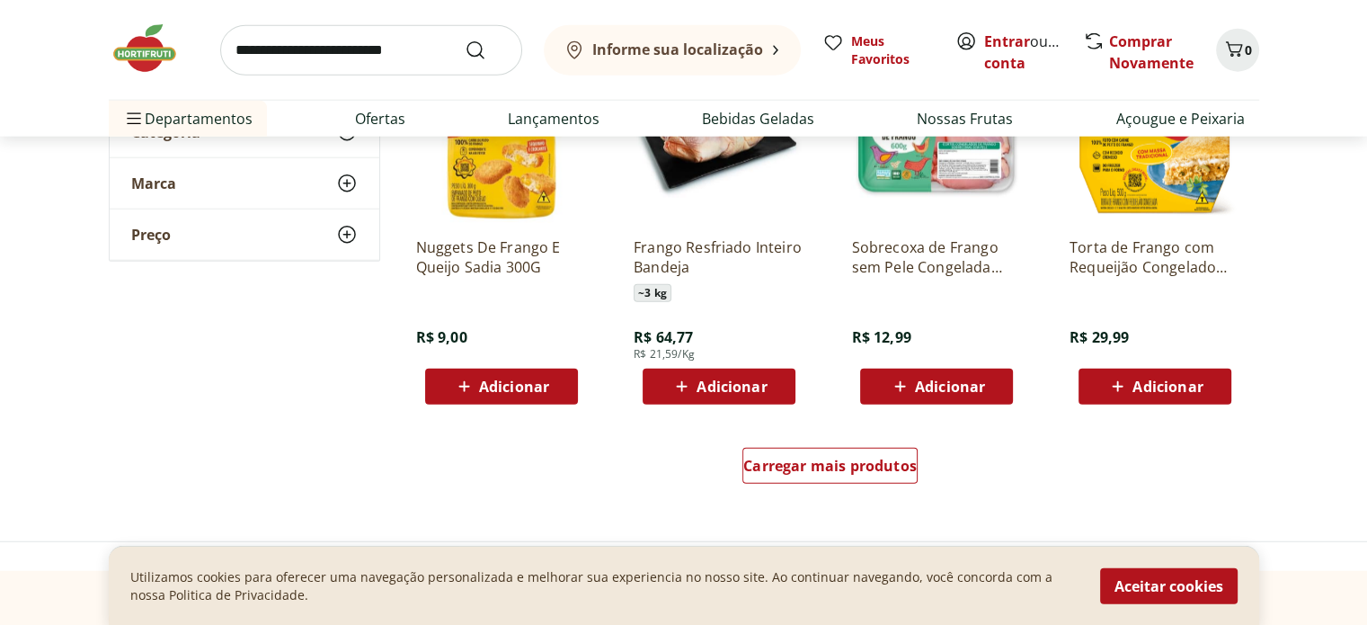
scroll to position [4674, 0]
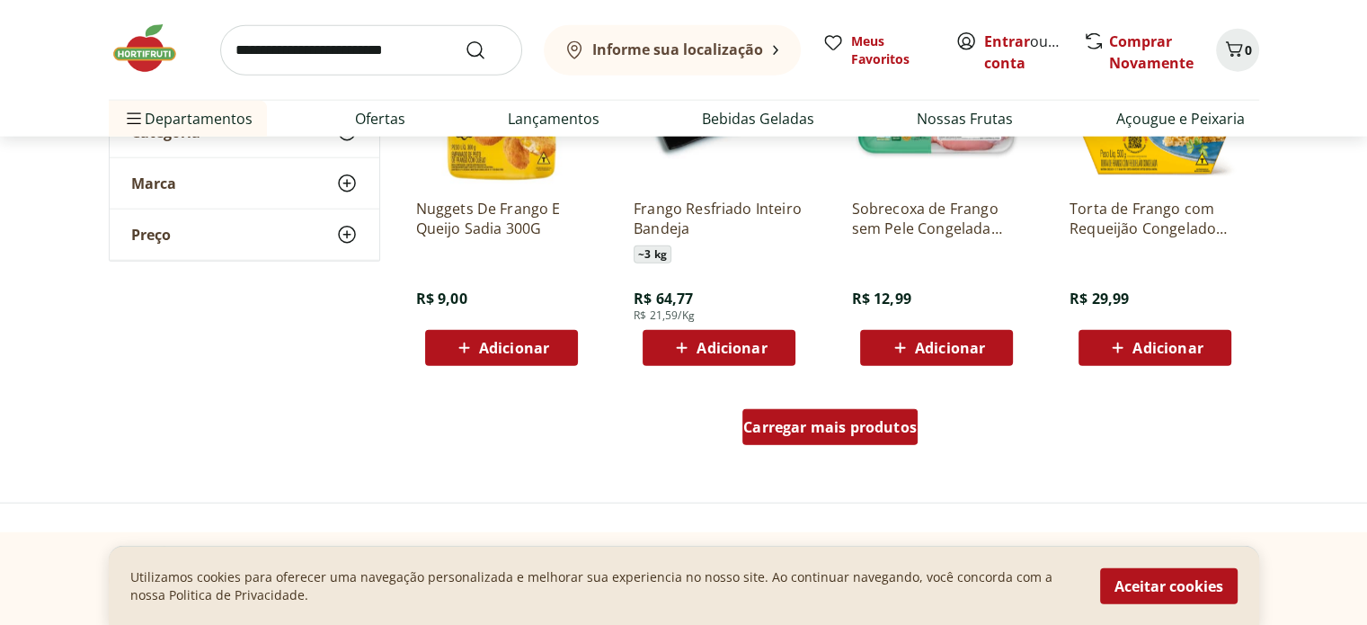
click at [844, 440] on div "Carregar mais produtos" at bounding box center [830, 427] width 175 height 36
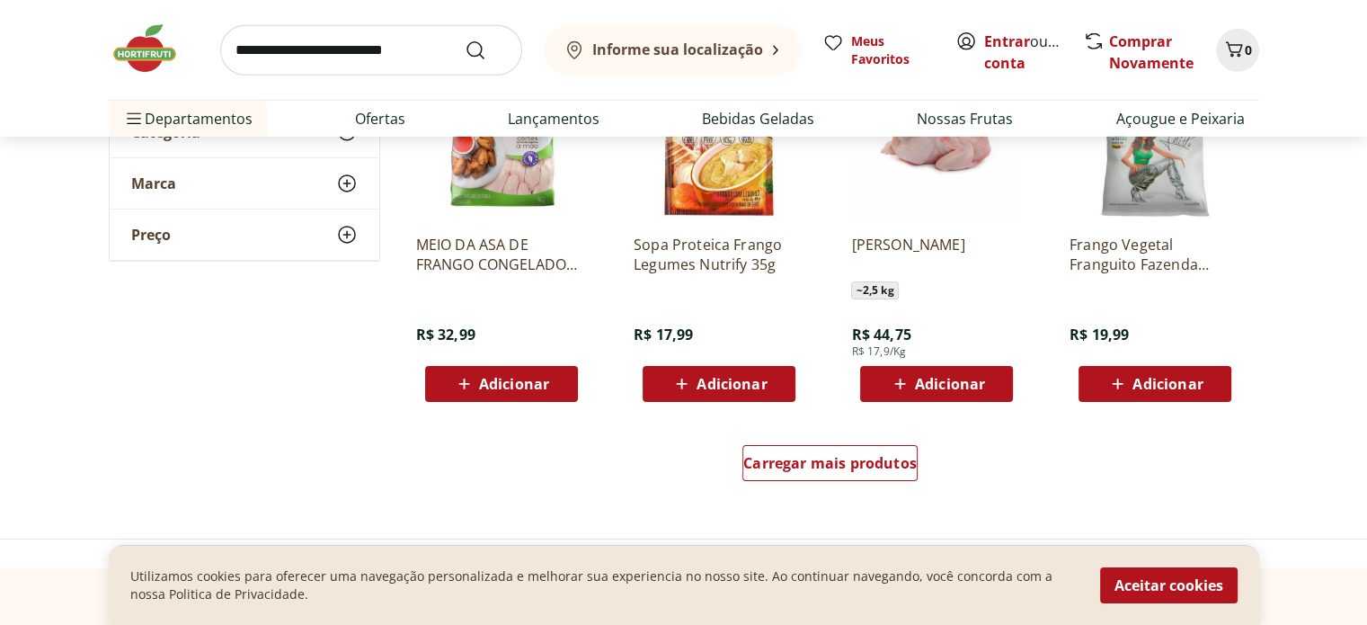
scroll to position [5843, 0]
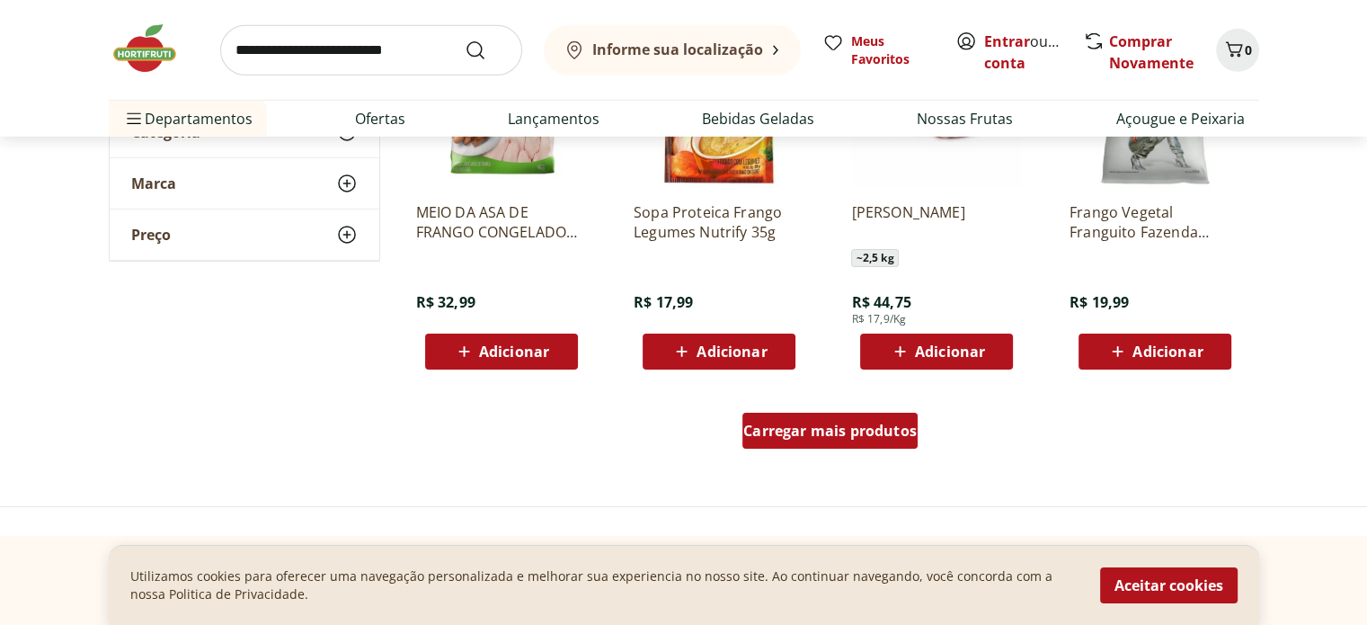
click at [769, 423] on span "Carregar mais produtos" at bounding box center [829, 430] width 173 height 14
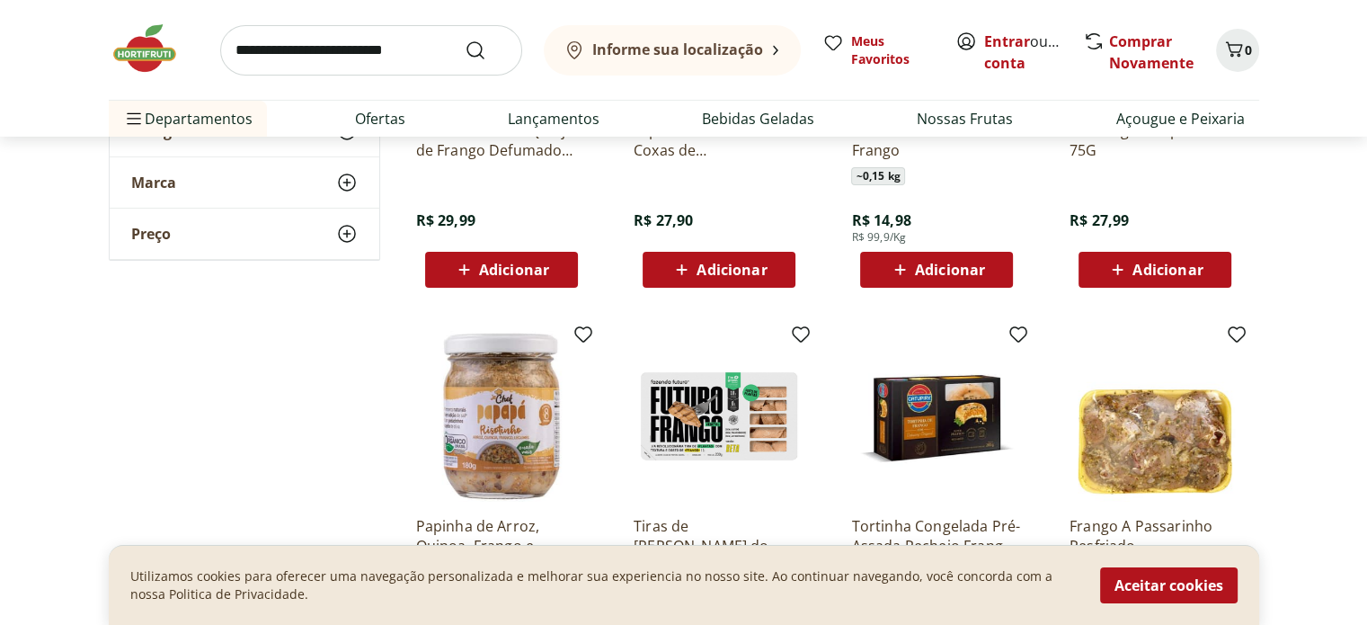
scroll to position [6382, 0]
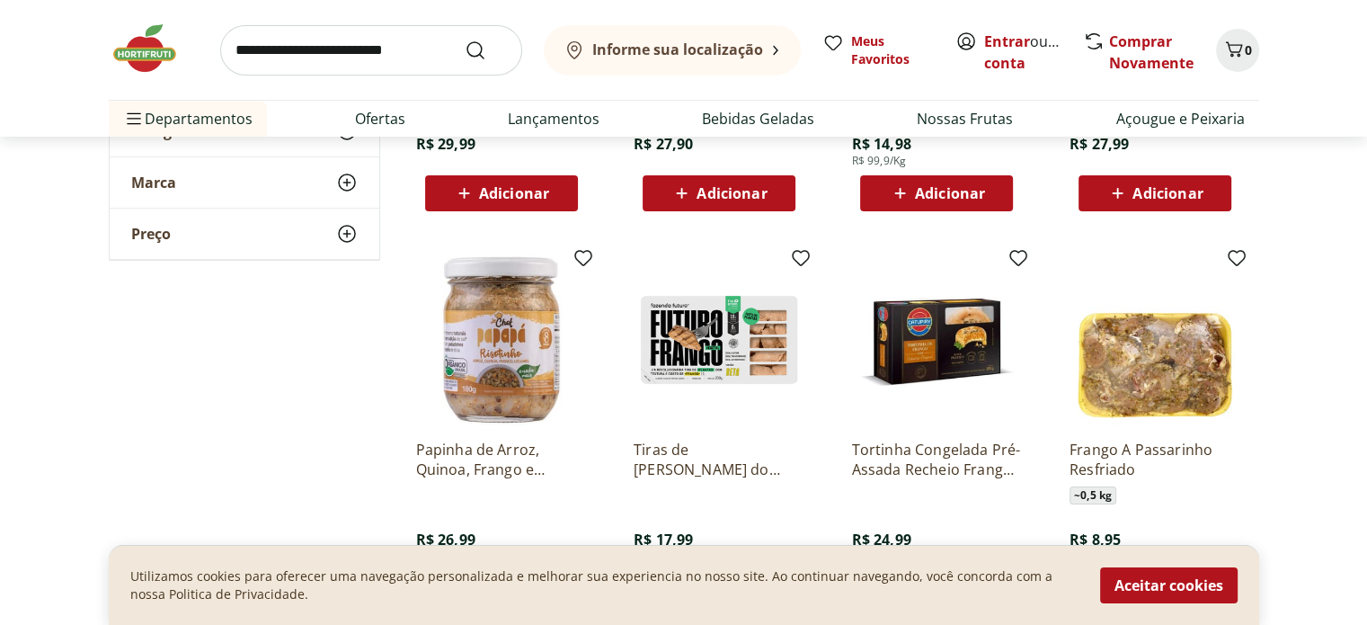
click at [885, 469] on p "Tortinha Congelada Pré-Assada Recheio Frango com Catupiry 200g" at bounding box center [936, 460] width 171 height 40
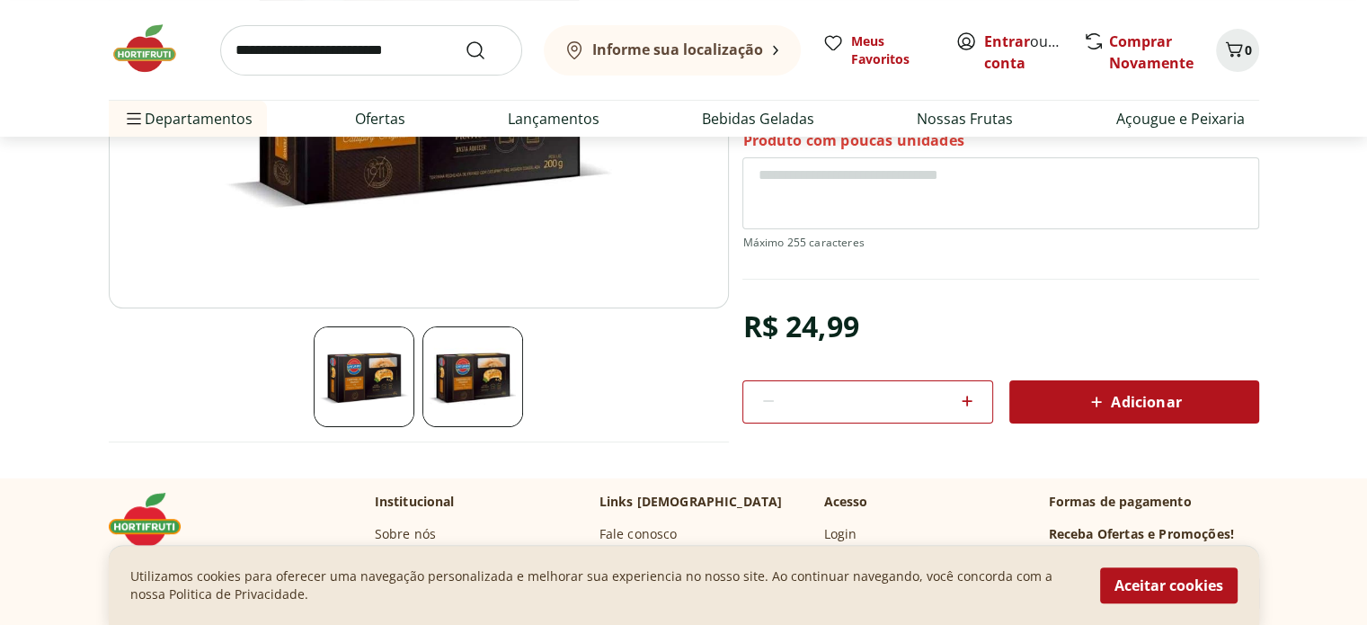
scroll to position [360, 0]
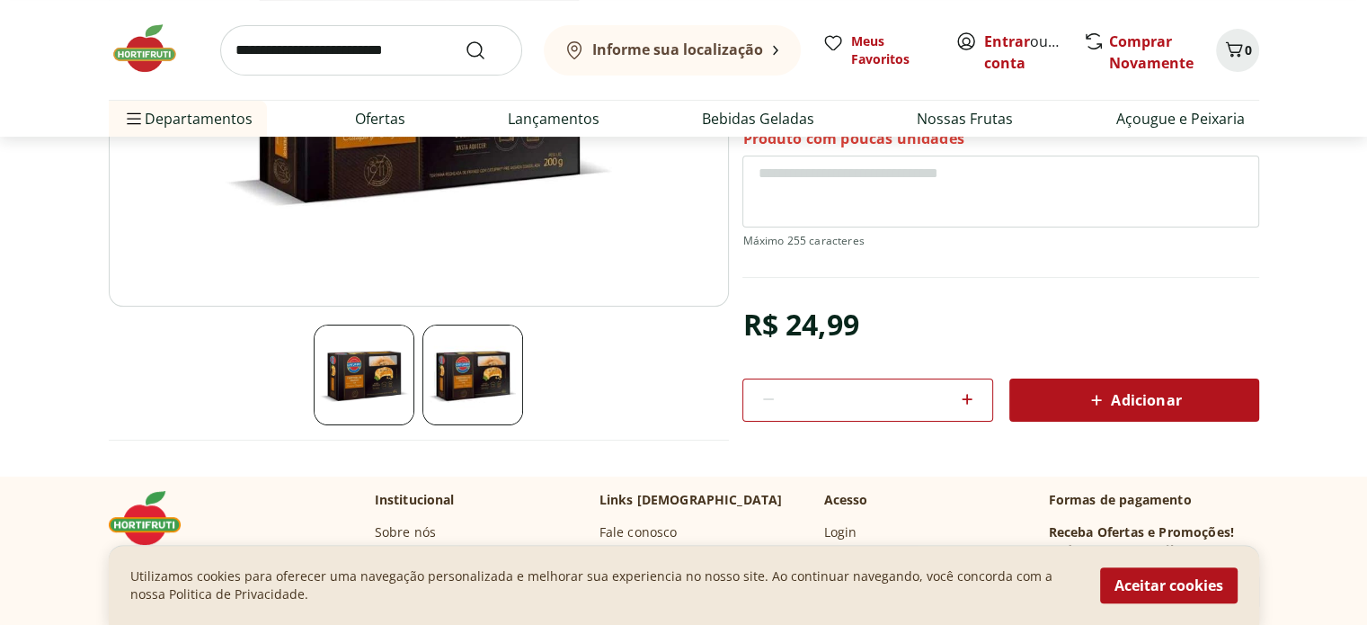
scroll to position [5293, 0]
